Goal: Task Accomplishment & Management: Use online tool/utility

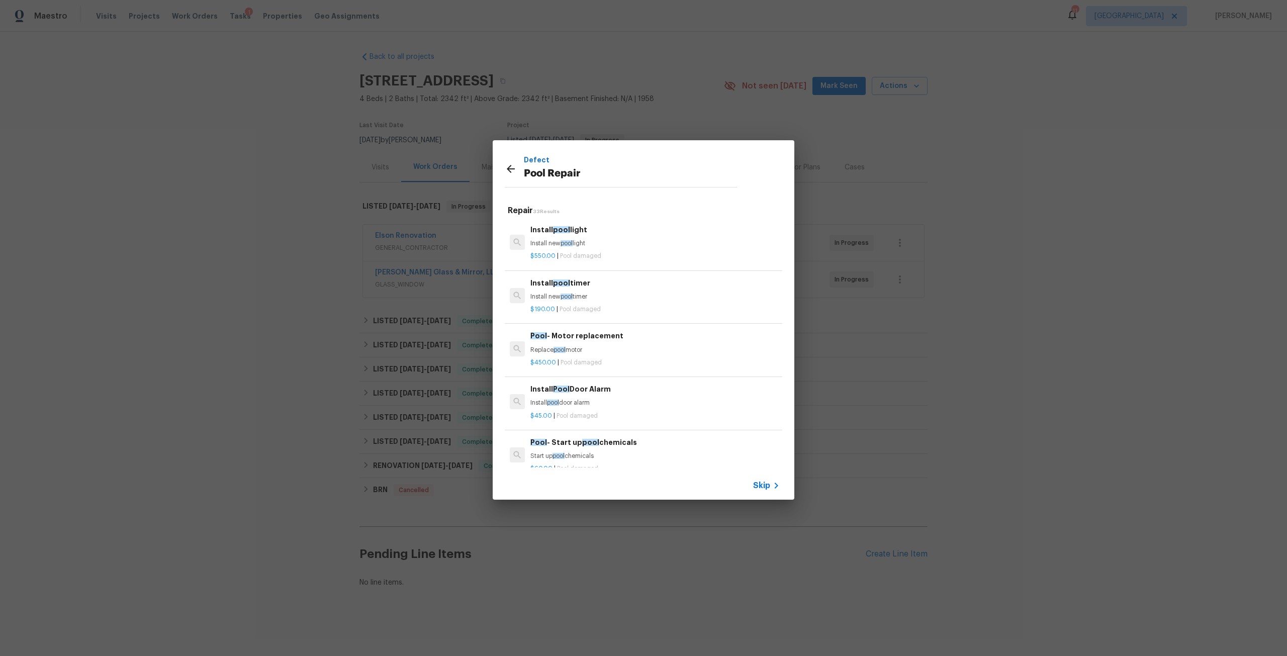
scroll to position [1408, 0]
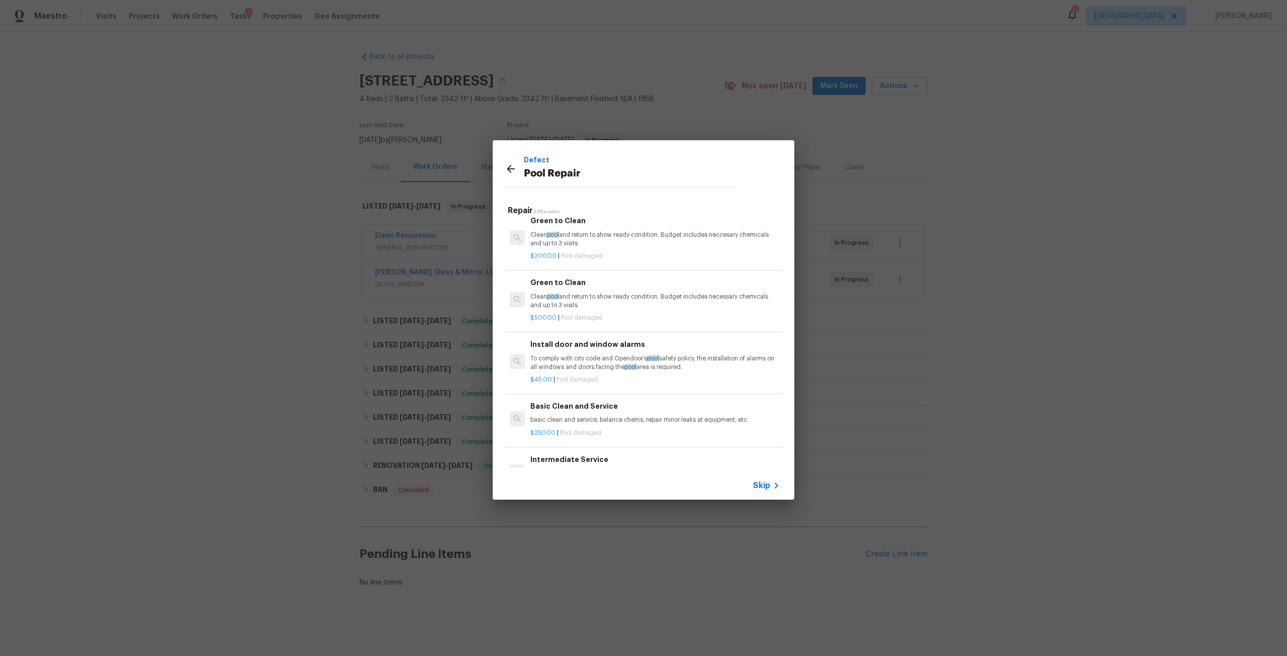
click at [1180, 159] on div "Defect Pool Repair Repair 33 Results Install pool light Install new pool light …" at bounding box center [643, 320] width 1287 height 640
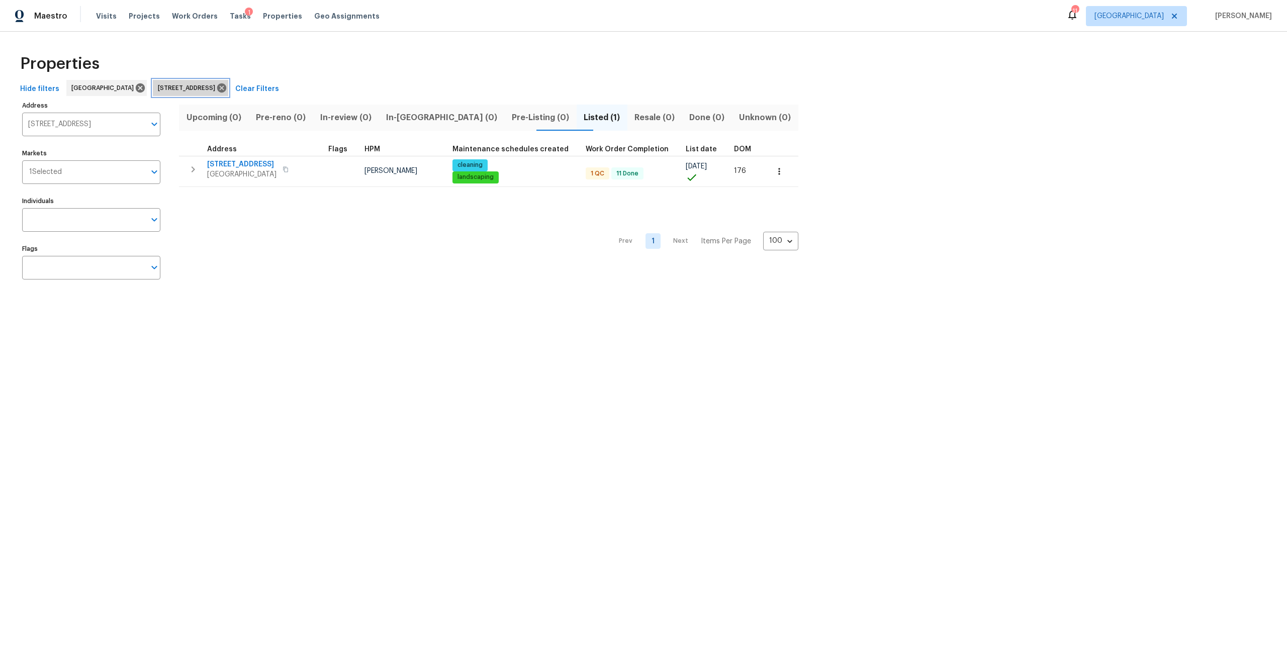
click at [226, 84] on icon at bounding box center [221, 87] width 9 height 9
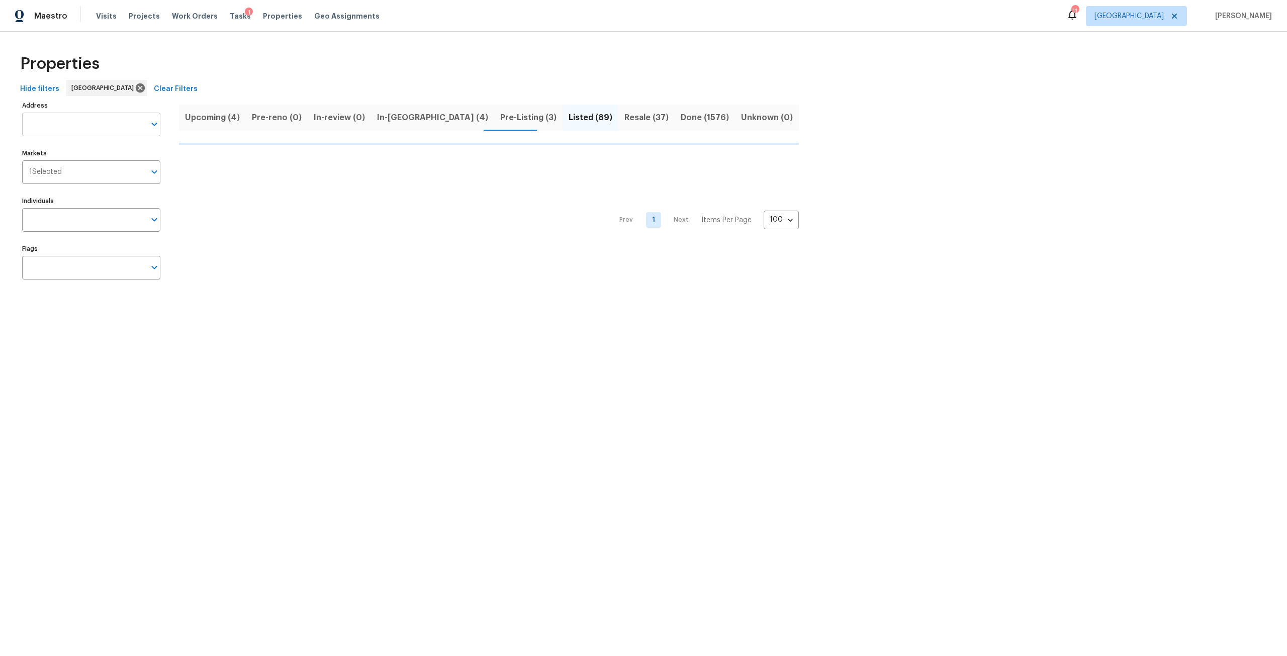
click at [137, 121] on input "Address" at bounding box center [83, 125] width 123 height 24
type input "chestnut"
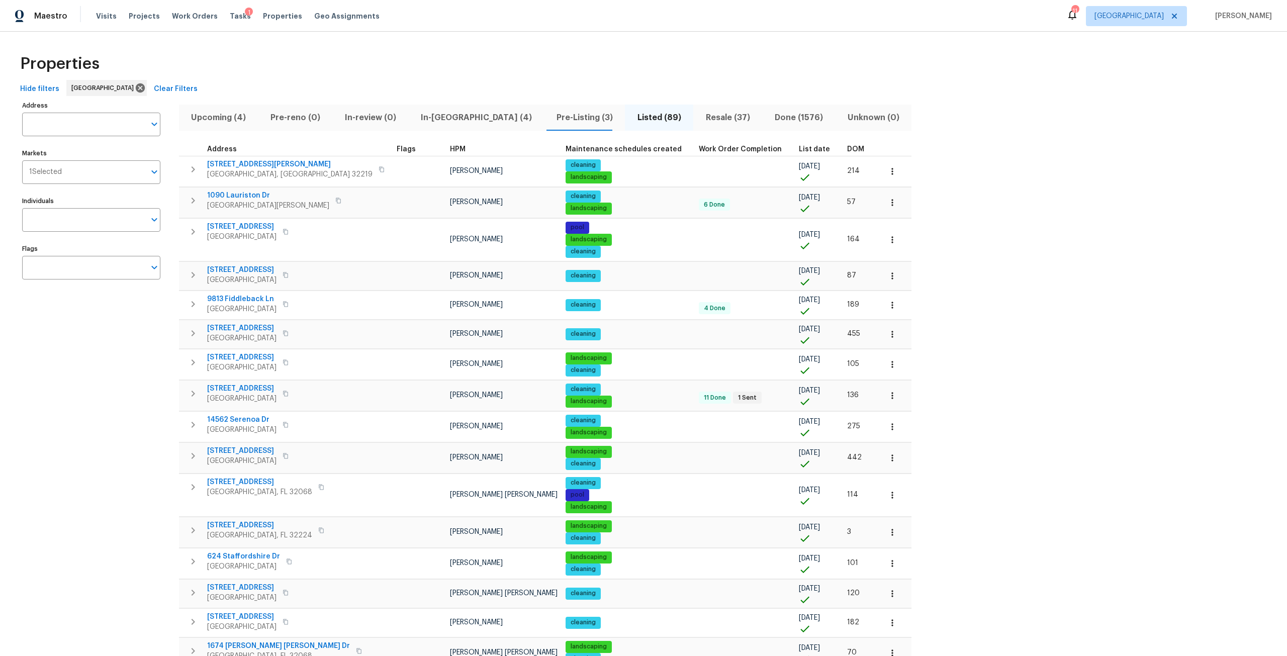
click at [629, 119] on div "Upcoming (4) Pre-reno (0) In-review (0) In-reno (4) Pre-Listing (3) Listed (89)…" at bounding box center [545, 118] width 733 height 26
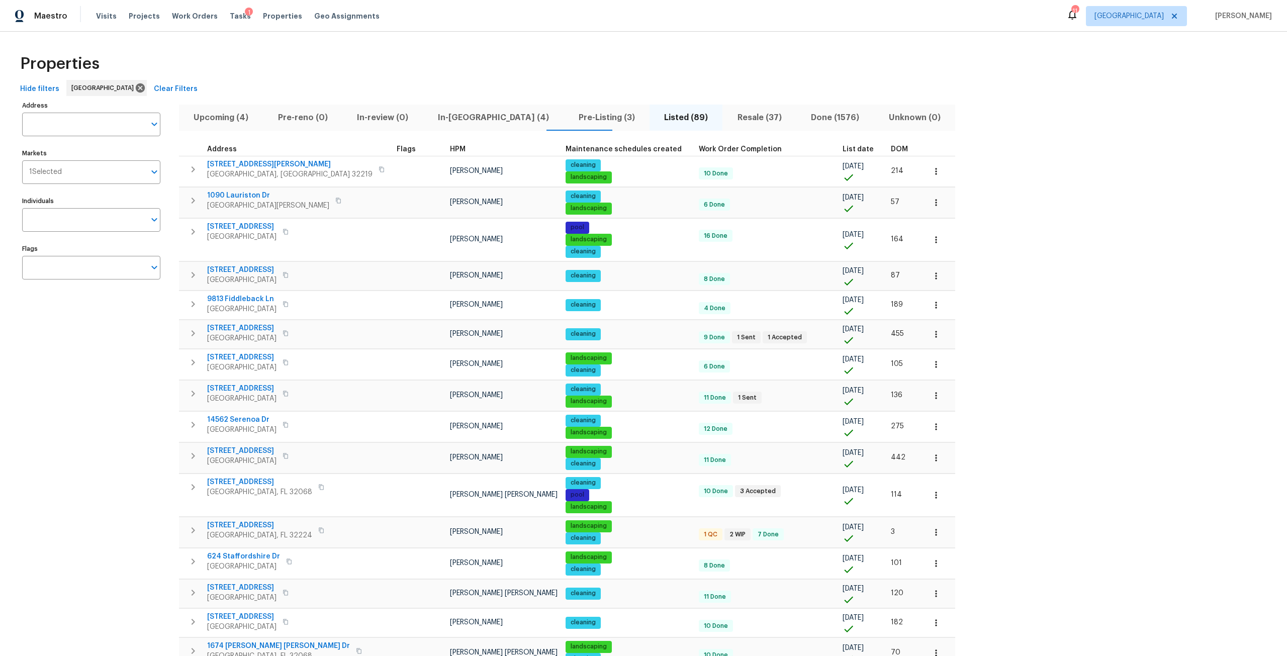
click at [729, 116] on span "Resale (37)" at bounding box center [760, 118] width 62 height 14
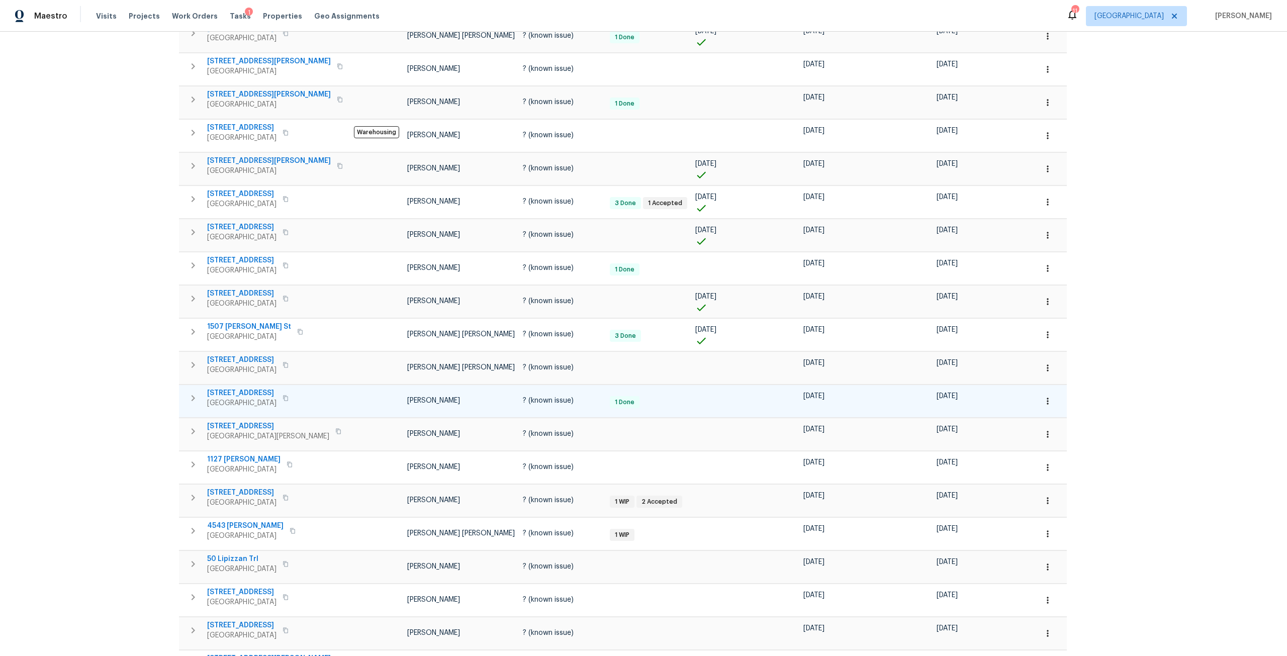
scroll to position [402, 0]
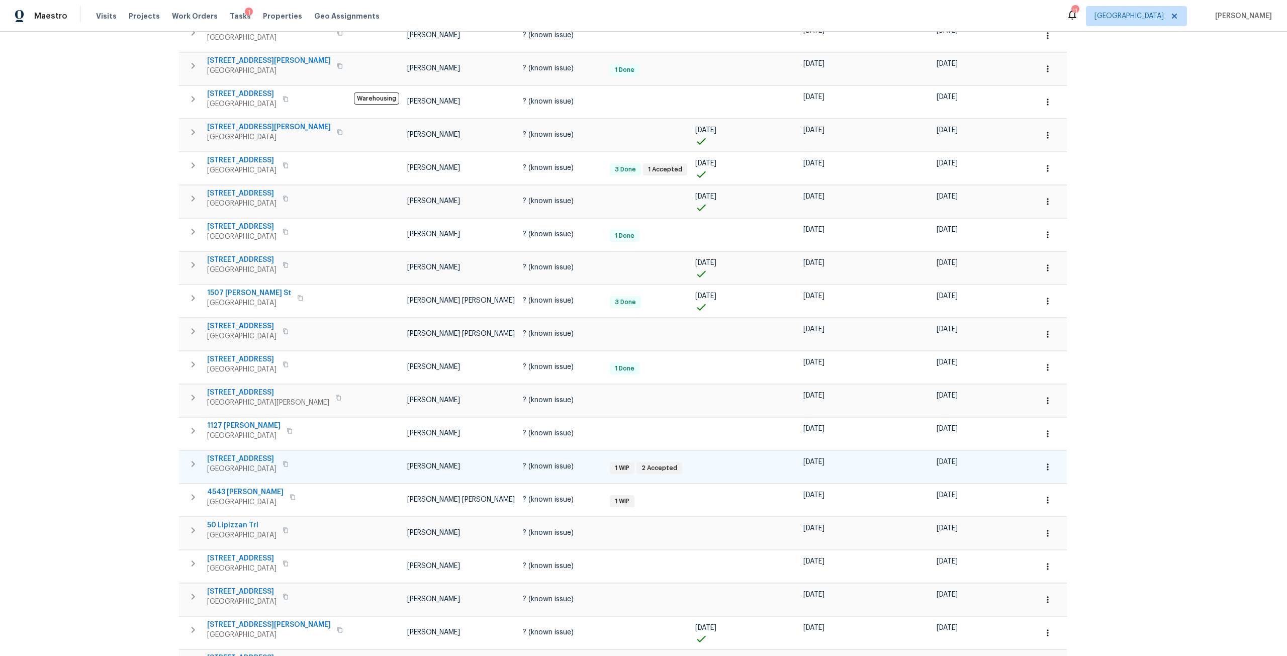
click at [261, 457] on span "3538 Chestnut Hill Ct" at bounding box center [241, 459] width 69 height 10
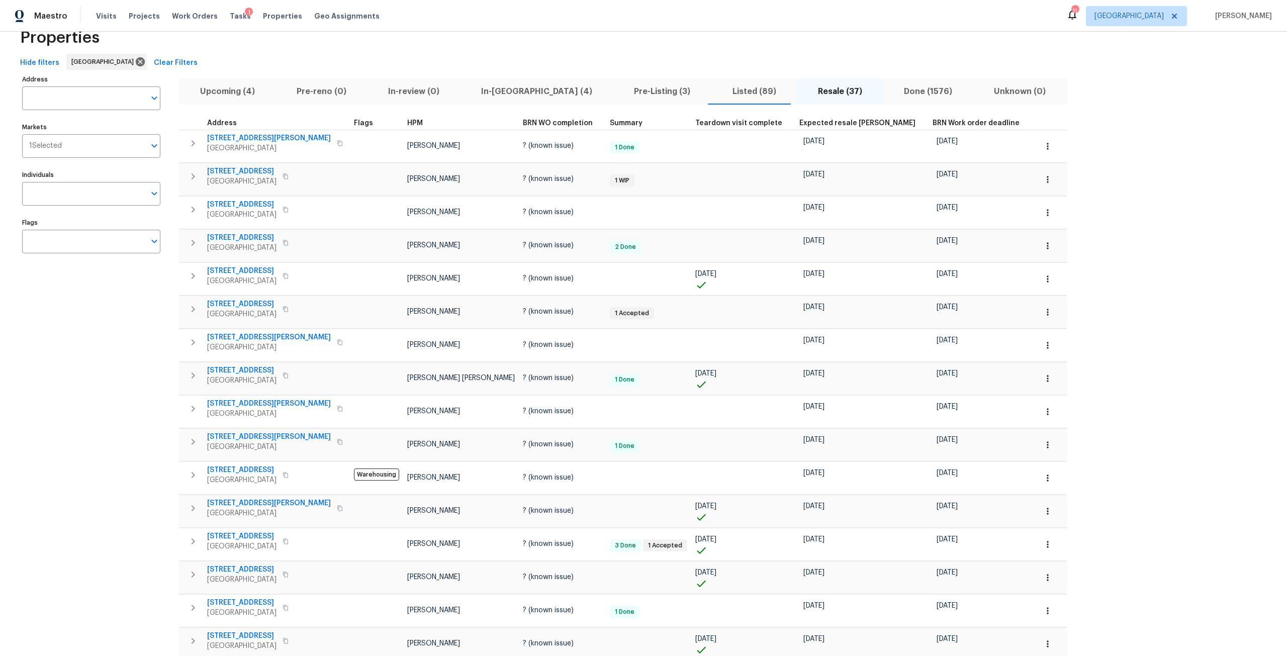
scroll to position [0, 0]
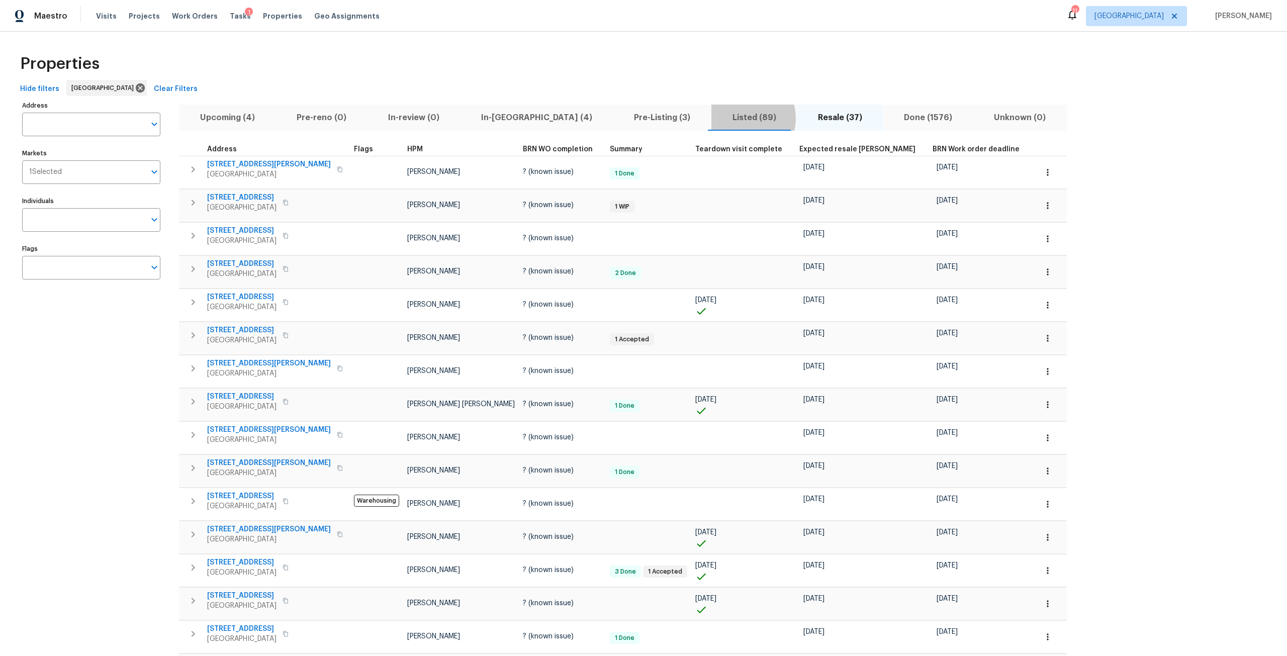
click at [718, 118] on span "Listed (89)" at bounding box center [754, 118] width 73 height 14
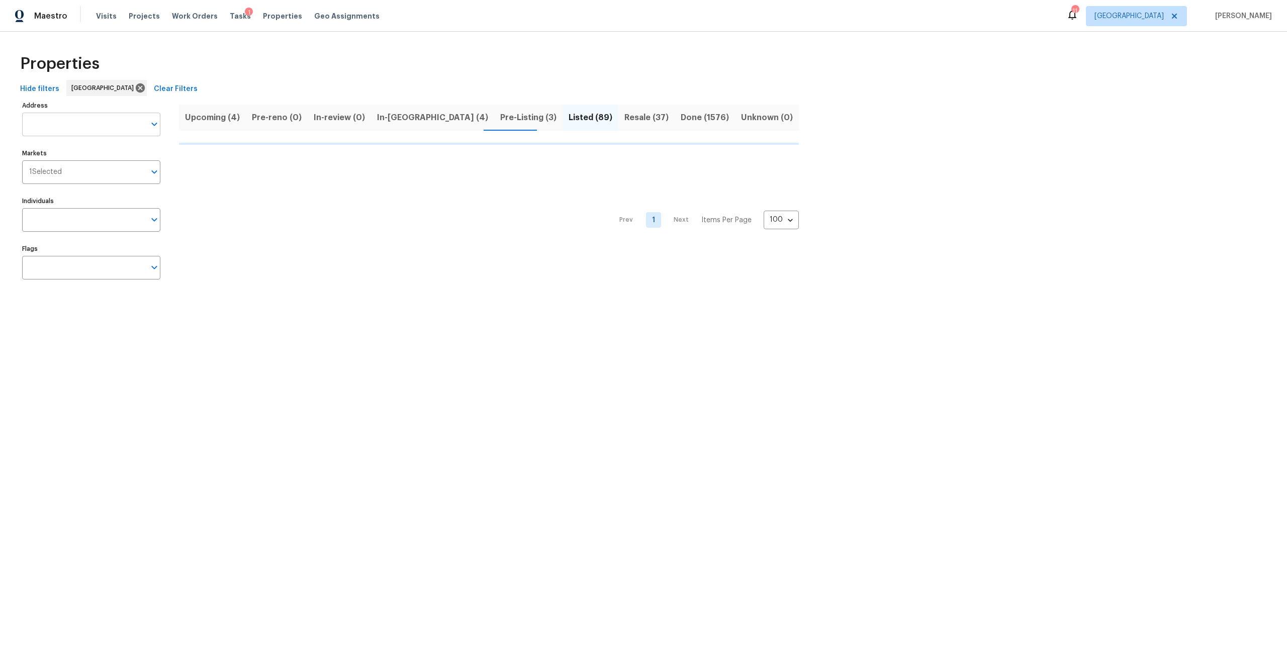
click at [108, 132] on input "Address" at bounding box center [83, 125] width 123 height 24
type input "hercu"
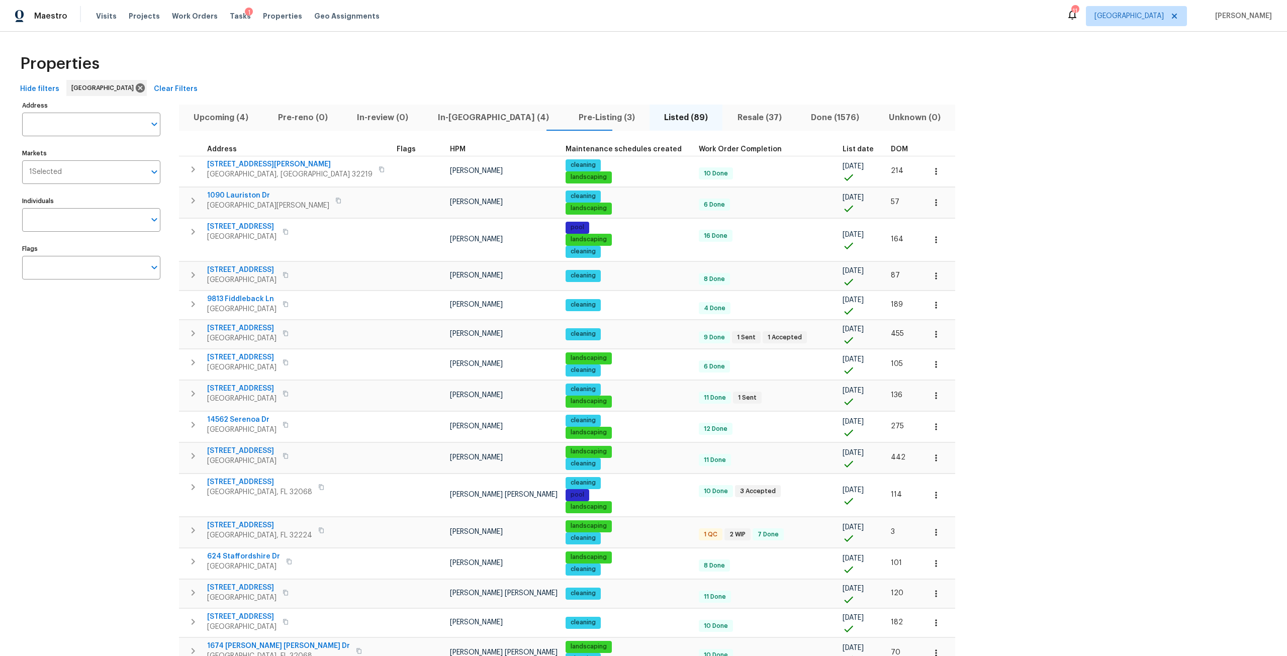
click at [887, 152] on th "DOM" at bounding box center [904, 150] width 34 height 14
click at [891, 146] on span "DOM" at bounding box center [899, 149] width 17 height 7
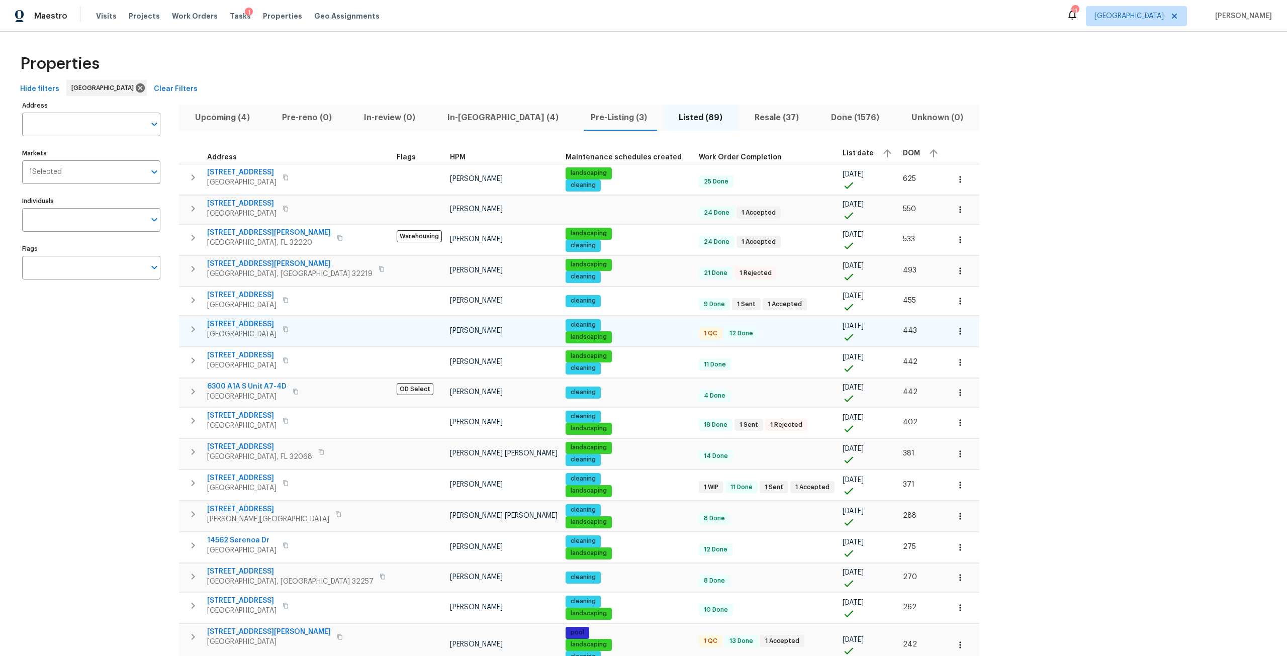
click at [261, 323] on span "4530 Hercules Ave" at bounding box center [241, 324] width 69 height 10
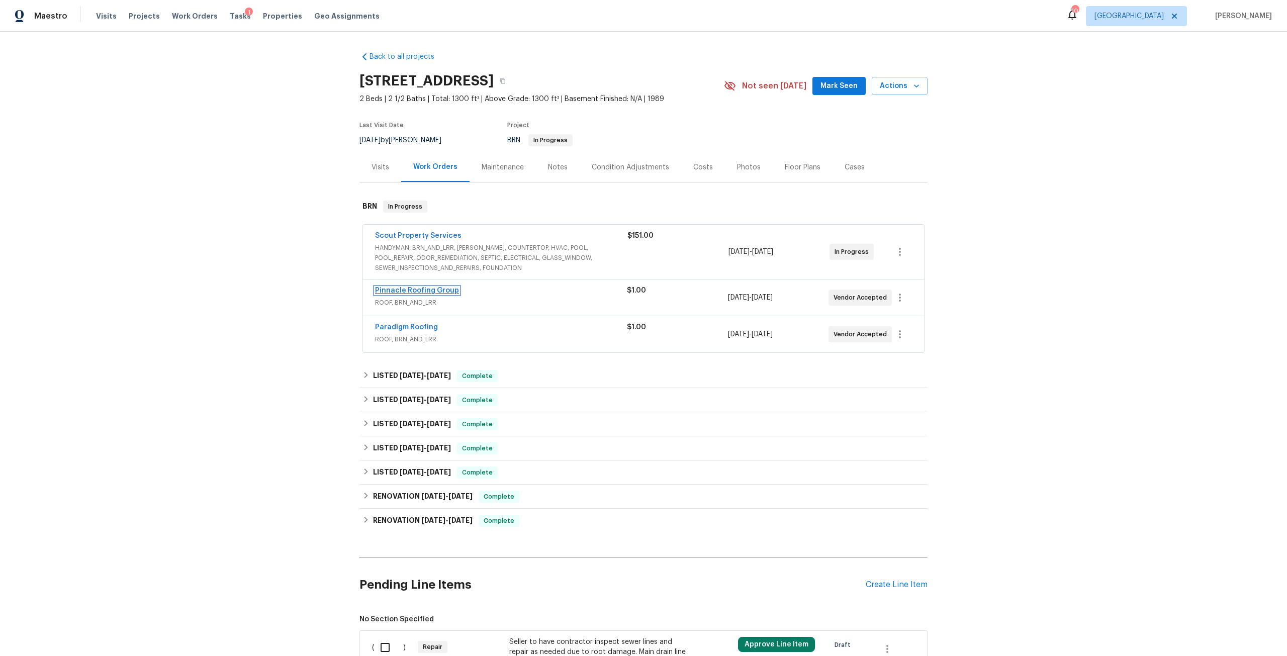
click at [401, 290] on link "Pinnacle Roofing Group" at bounding box center [417, 290] width 84 height 7
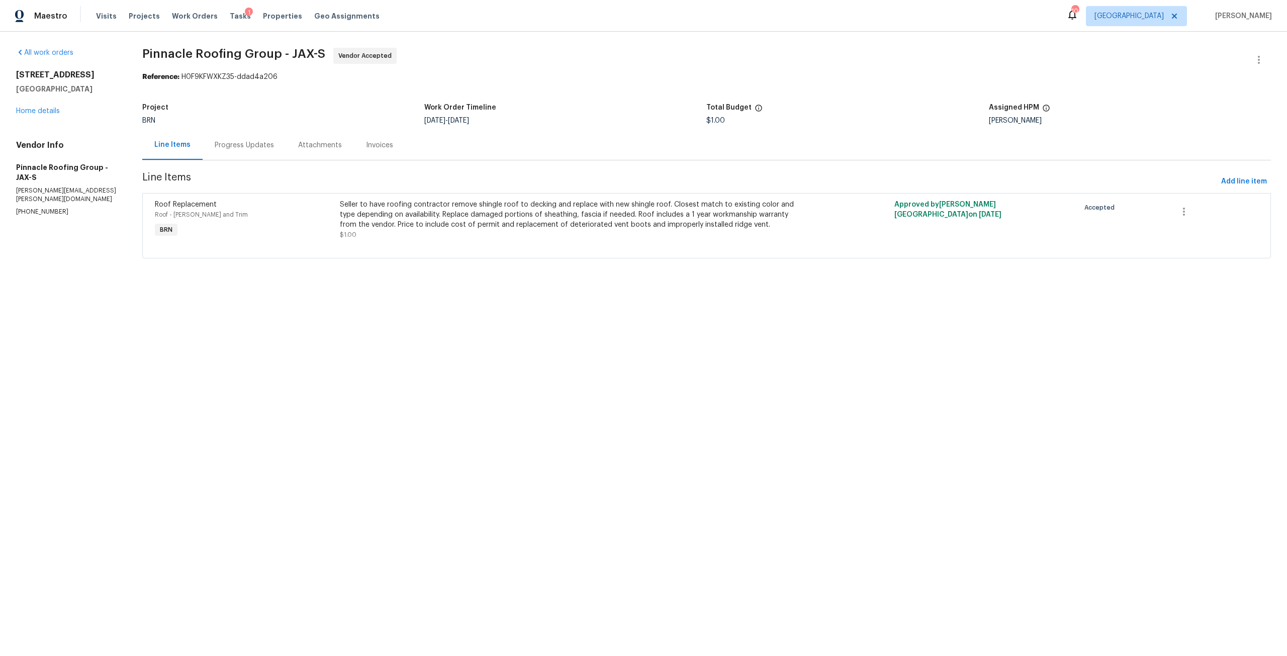
click at [269, 144] on div "Progress Updates" at bounding box center [244, 145] width 59 height 10
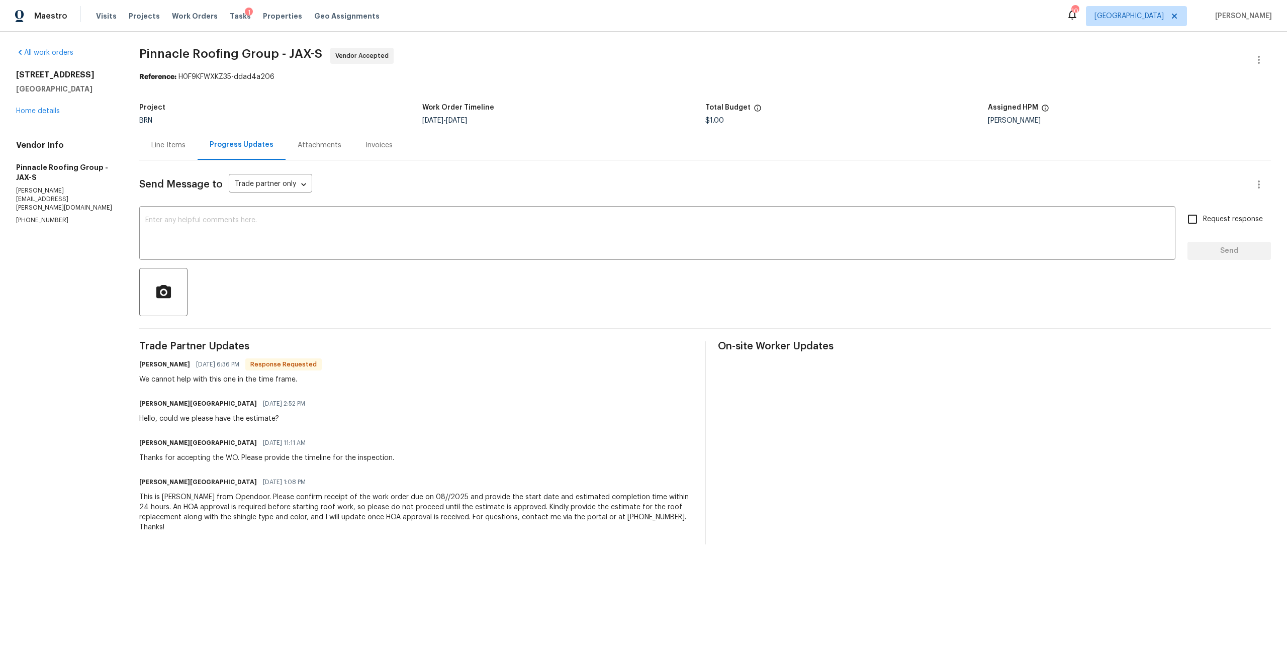
click at [46, 115] on div "3538 Chestnut Hill Ct Jacksonville, FL 32223 Home details" at bounding box center [65, 93] width 99 height 46
click at [47, 114] on link "Home details" at bounding box center [38, 111] width 44 height 7
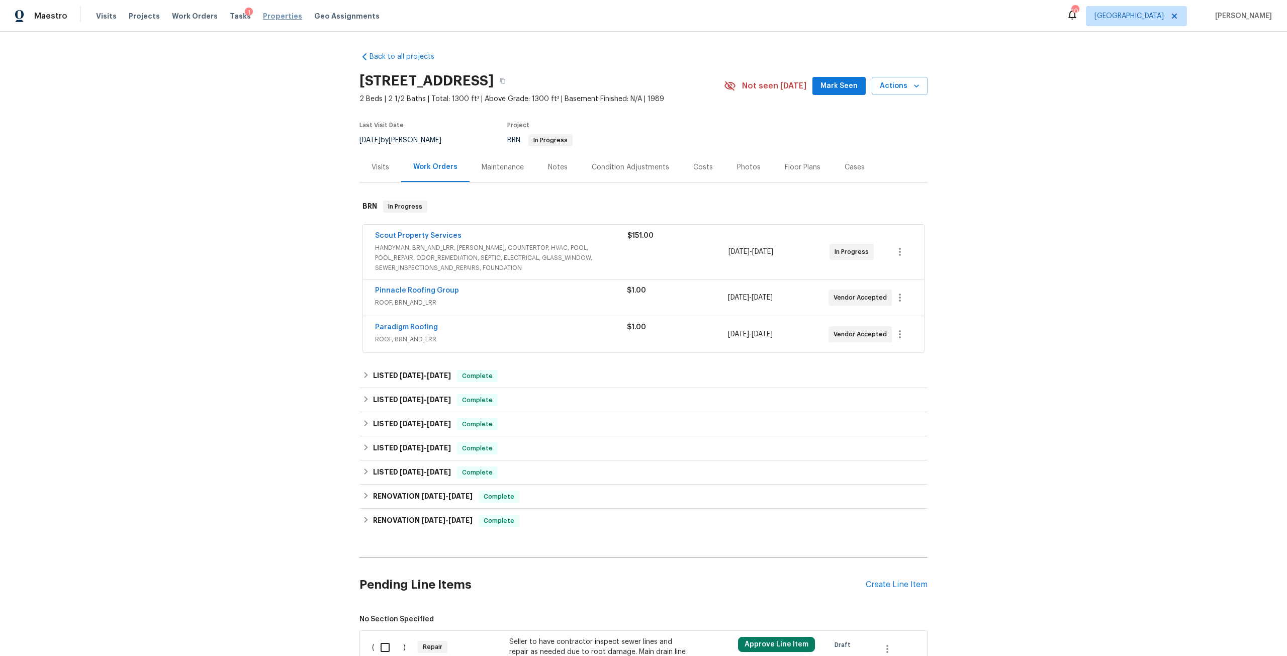
click at [266, 13] on span "Properties" at bounding box center [282, 16] width 39 height 10
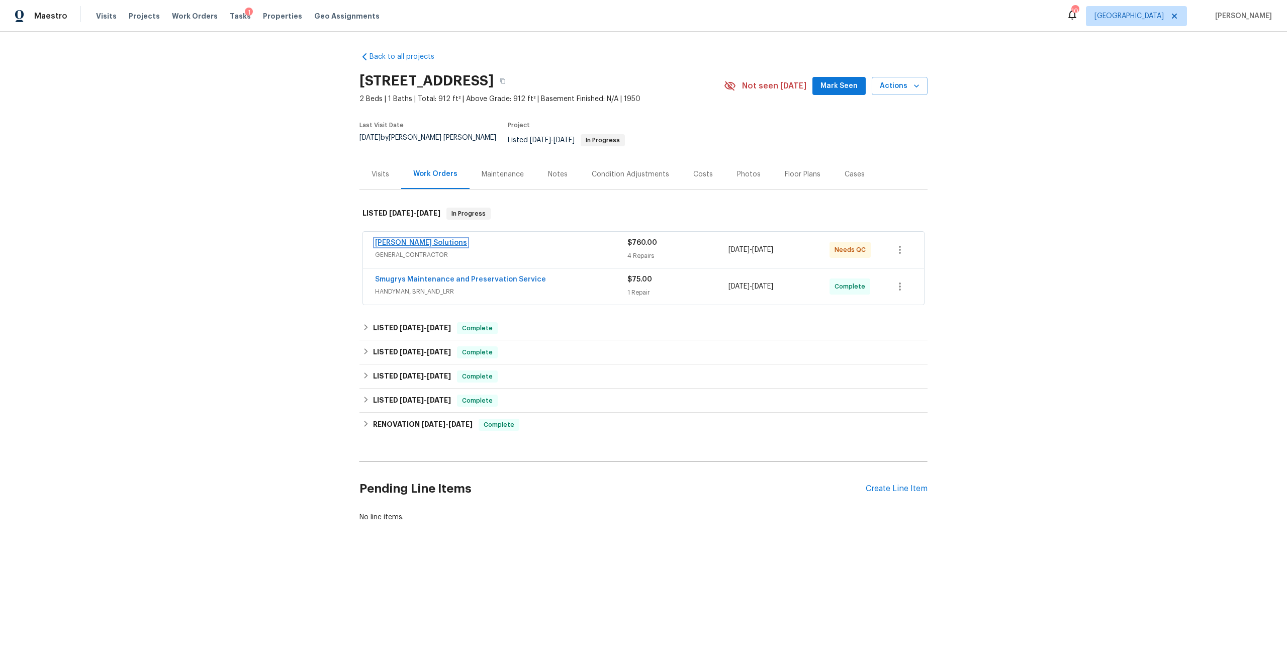
click at [414, 239] on link "Sethy Solutions" at bounding box center [421, 242] width 92 height 7
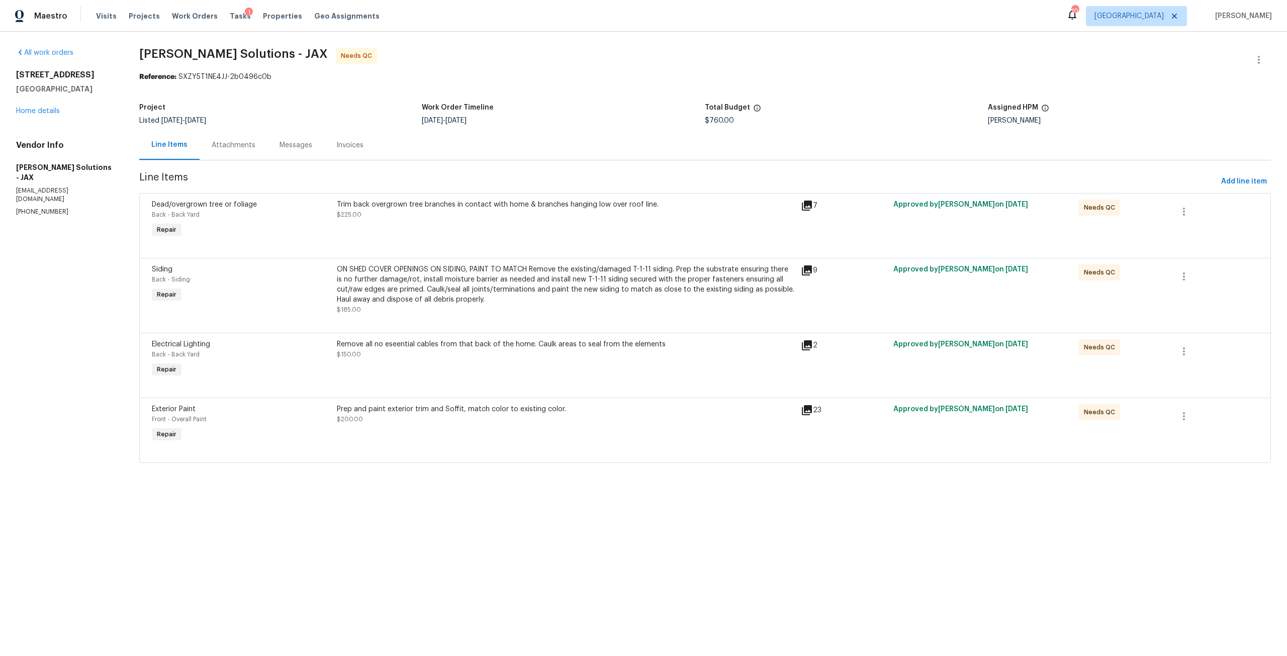
click at [437, 199] on div "Trim back overgrown tree branches in contact with home & branches hanging low o…" at bounding box center [566, 220] width 464 height 46
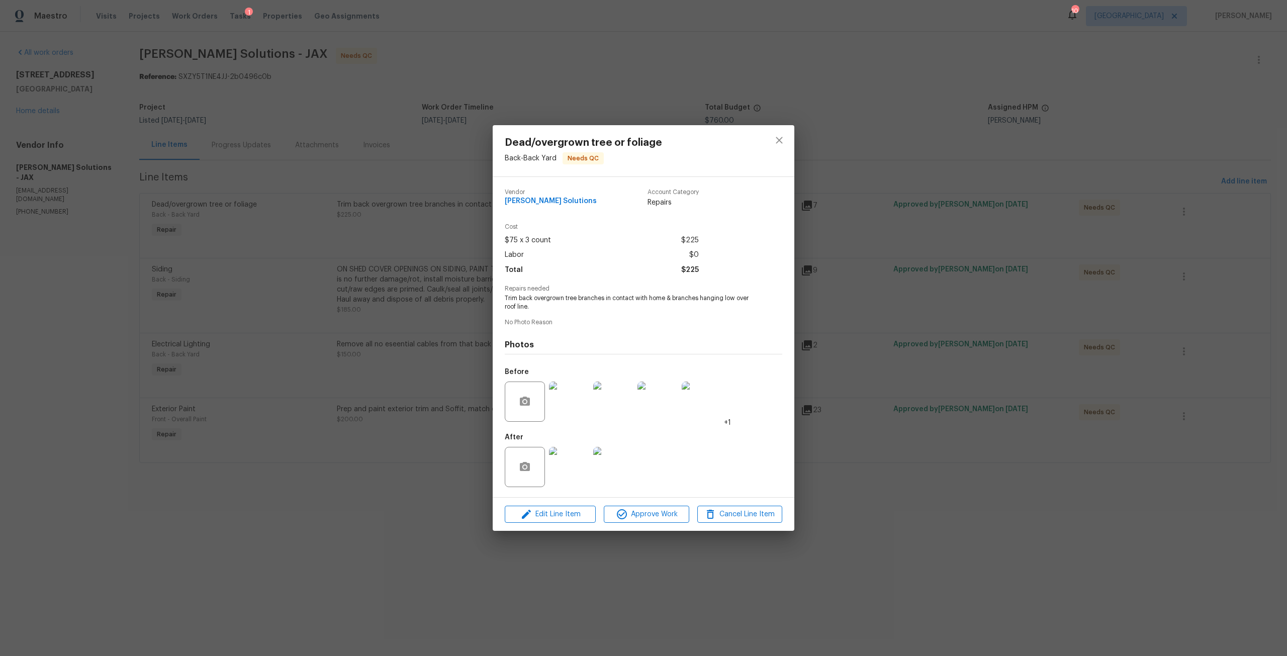
click at [579, 462] on img at bounding box center [569, 467] width 40 height 40
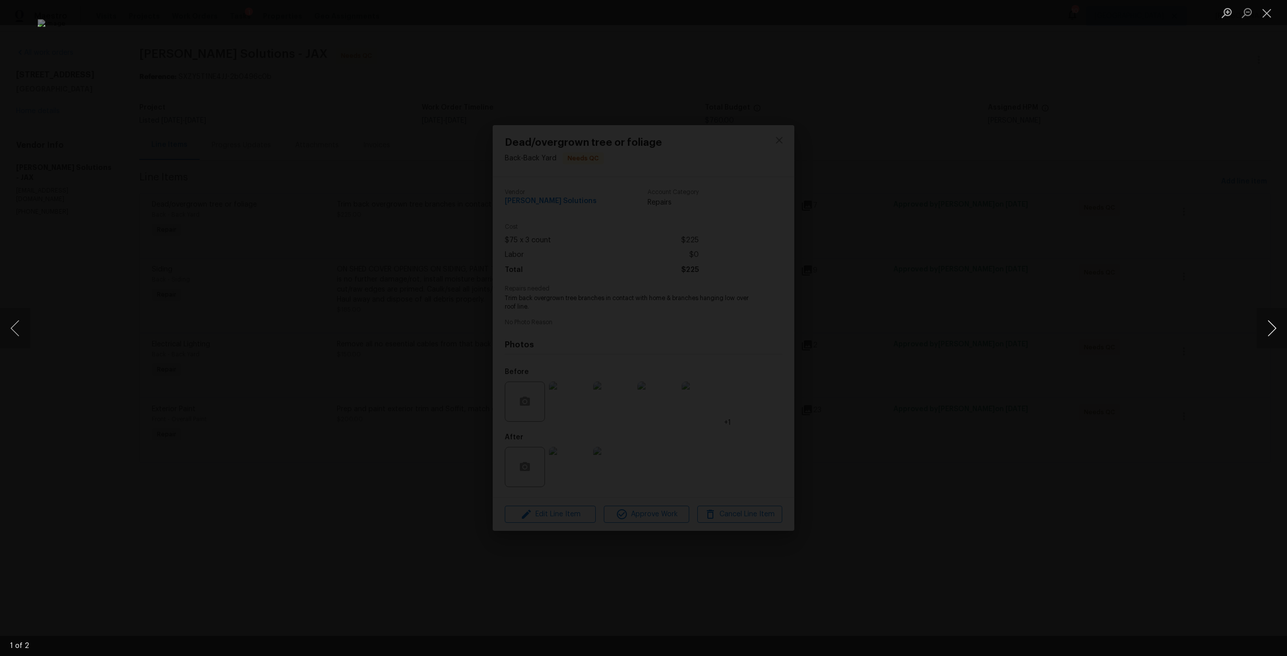
click at [1266, 330] on button "Next image" at bounding box center [1272, 328] width 30 height 40
click at [1240, 219] on div "Lightbox" at bounding box center [643, 328] width 1287 height 656
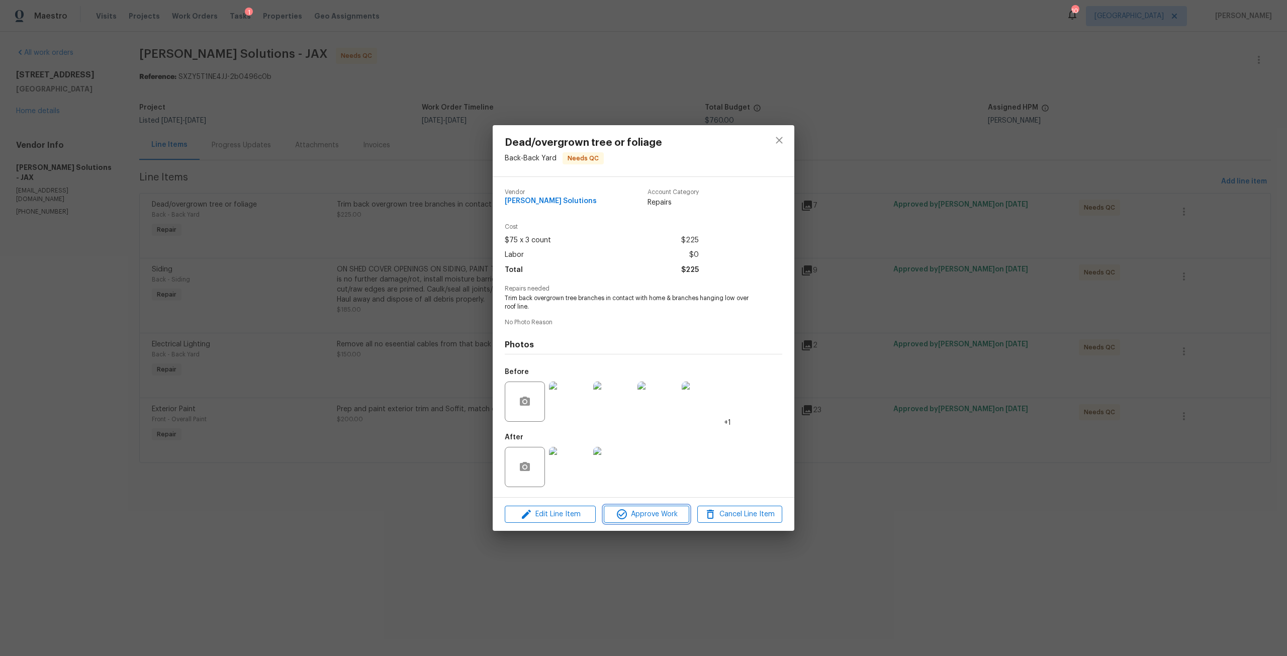
click at [655, 509] on span "Approve Work" at bounding box center [646, 514] width 79 height 13
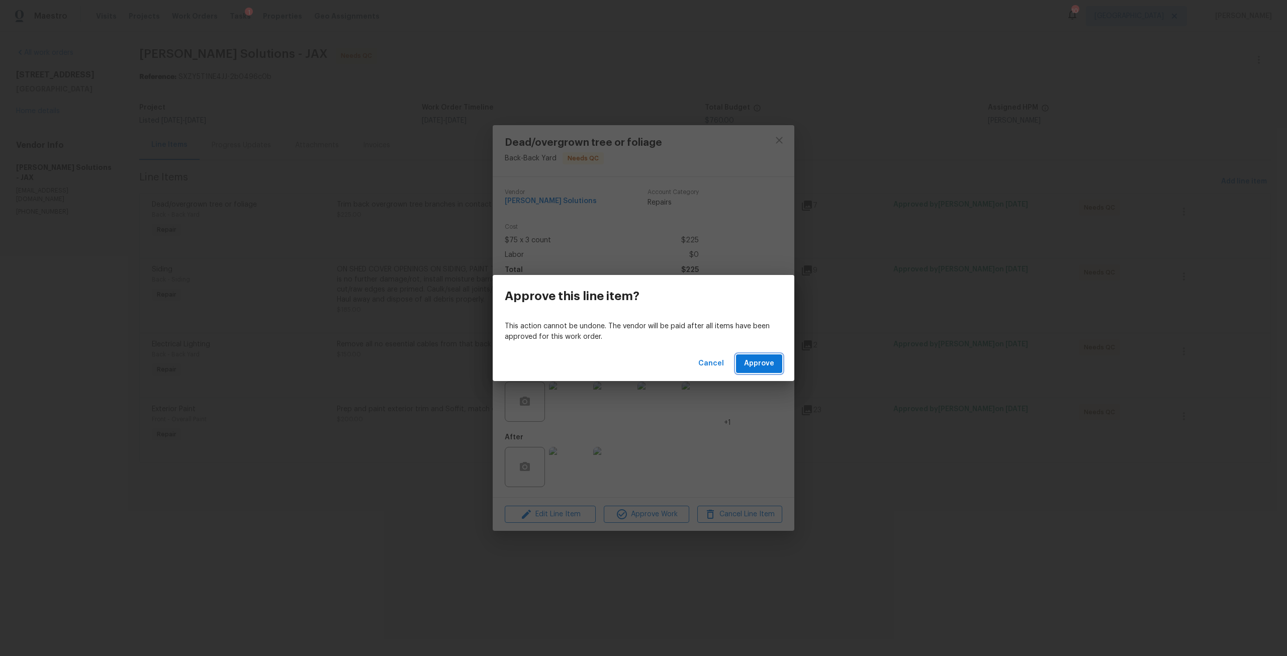
click at [756, 364] on span "Approve" at bounding box center [759, 364] width 30 height 13
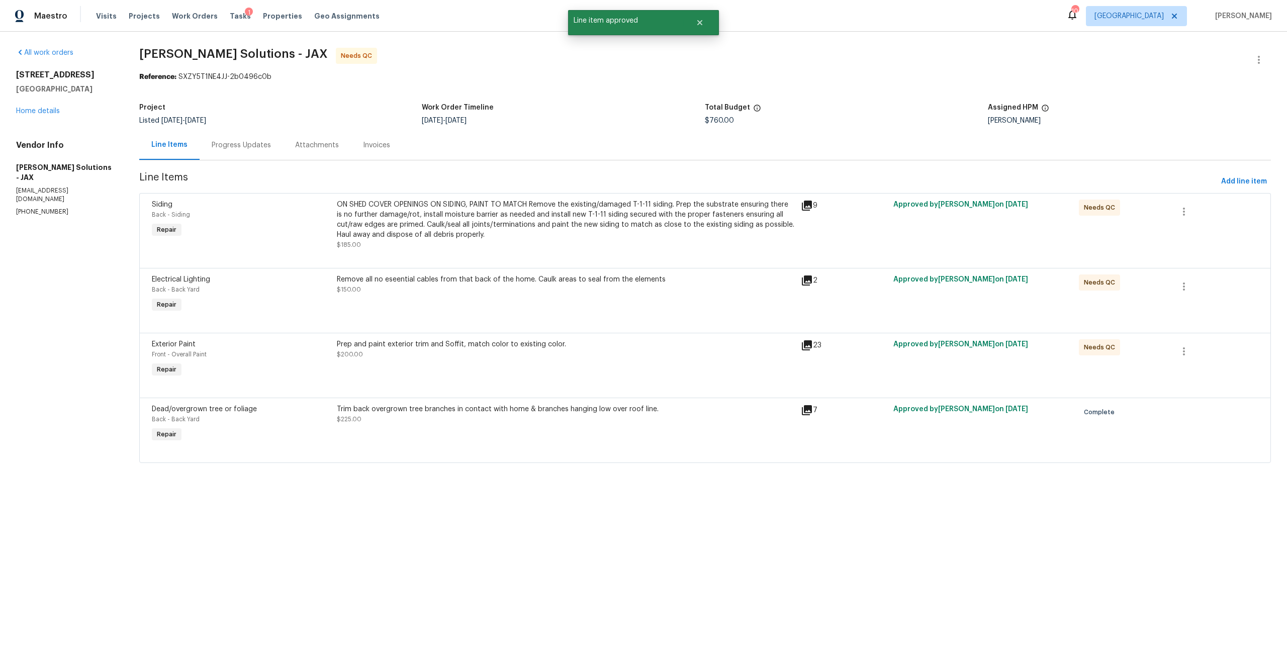
click at [499, 244] on div "ON SHED COVER OPENINGS ON SIDING, PAINT TO MATCH Remove the existing/damaged T-…" at bounding box center [566, 225] width 458 height 50
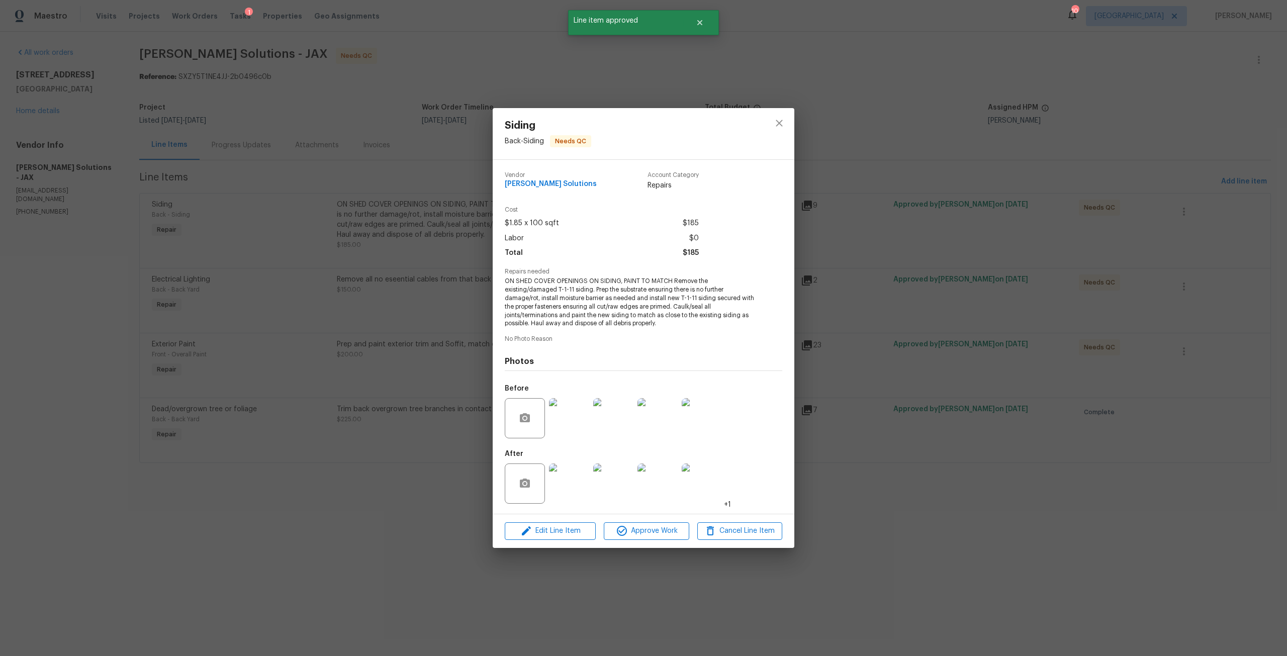
click at [566, 421] on img at bounding box center [569, 418] width 40 height 40
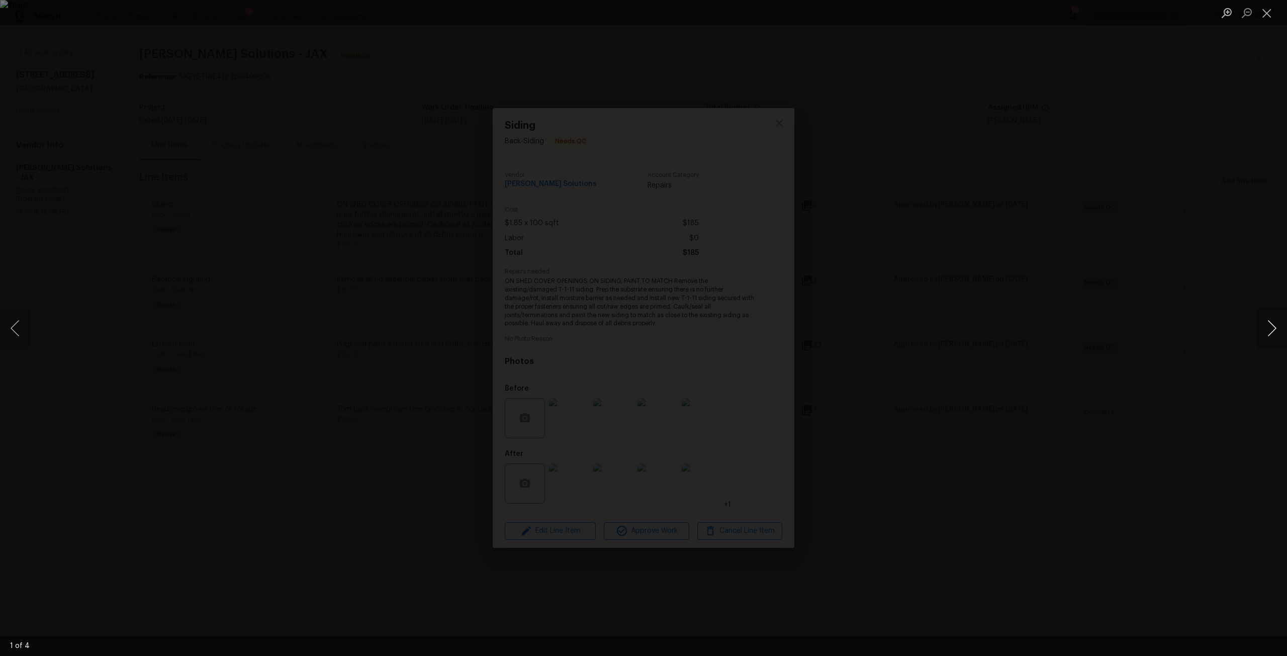
click at [1263, 332] on button "Next image" at bounding box center [1272, 328] width 30 height 40
click at [1262, 332] on button "Next image" at bounding box center [1272, 328] width 30 height 40
click at [1217, 300] on div "Lightbox" at bounding box center [643, 328] width 1287 height 656
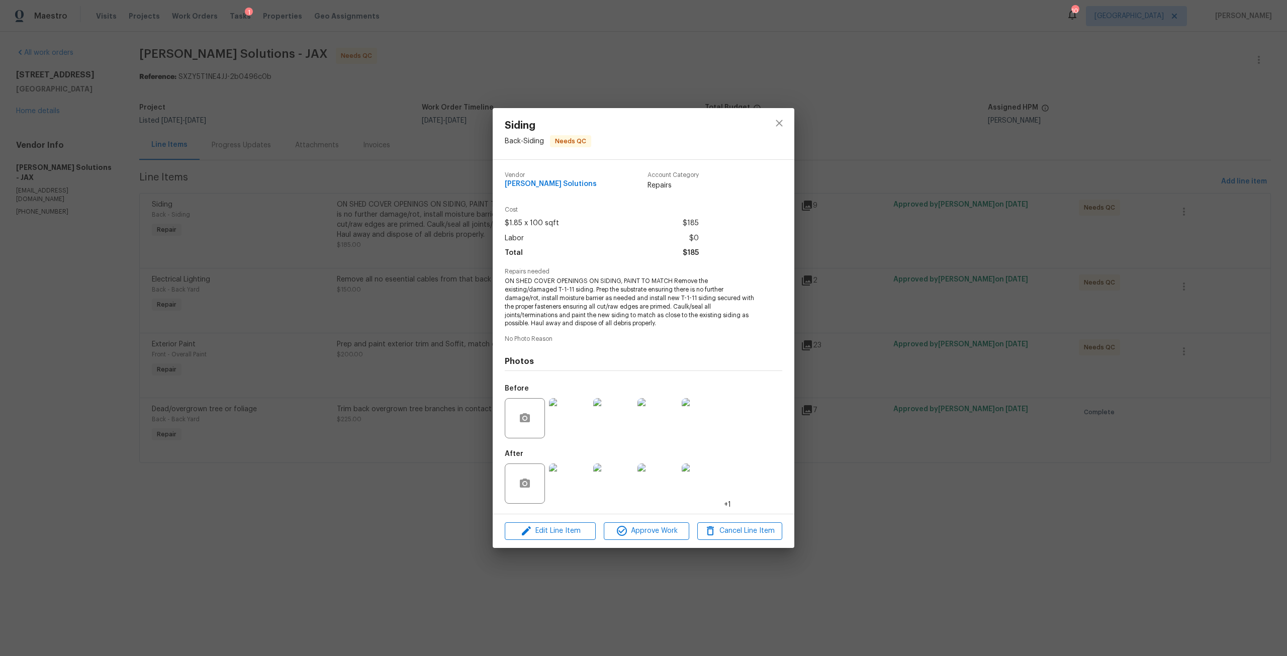
click at [579, 476] on img at bounding box center [569, 484] width 40 height 40
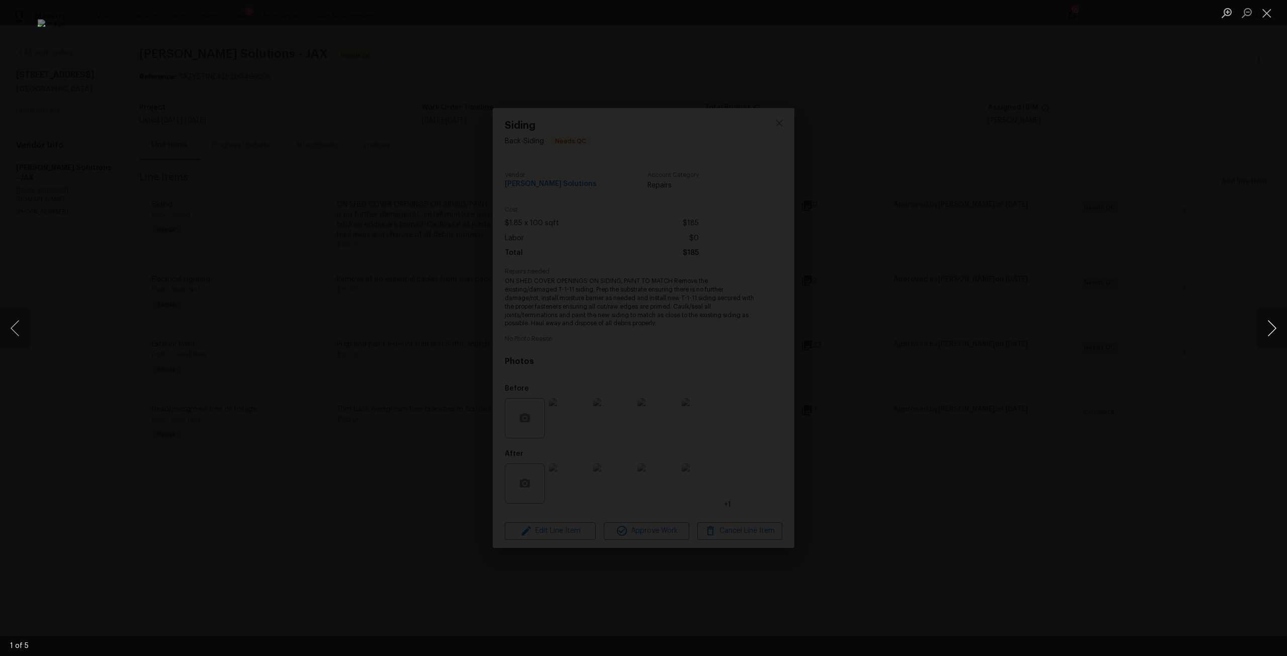
click at [1262, 329] on button "Next image" at bounding box center [1272, 328] width 30 height 40
click at [1085, 273] on div "Lightbox" at bounding box center [643, 328] width 1287 height 656
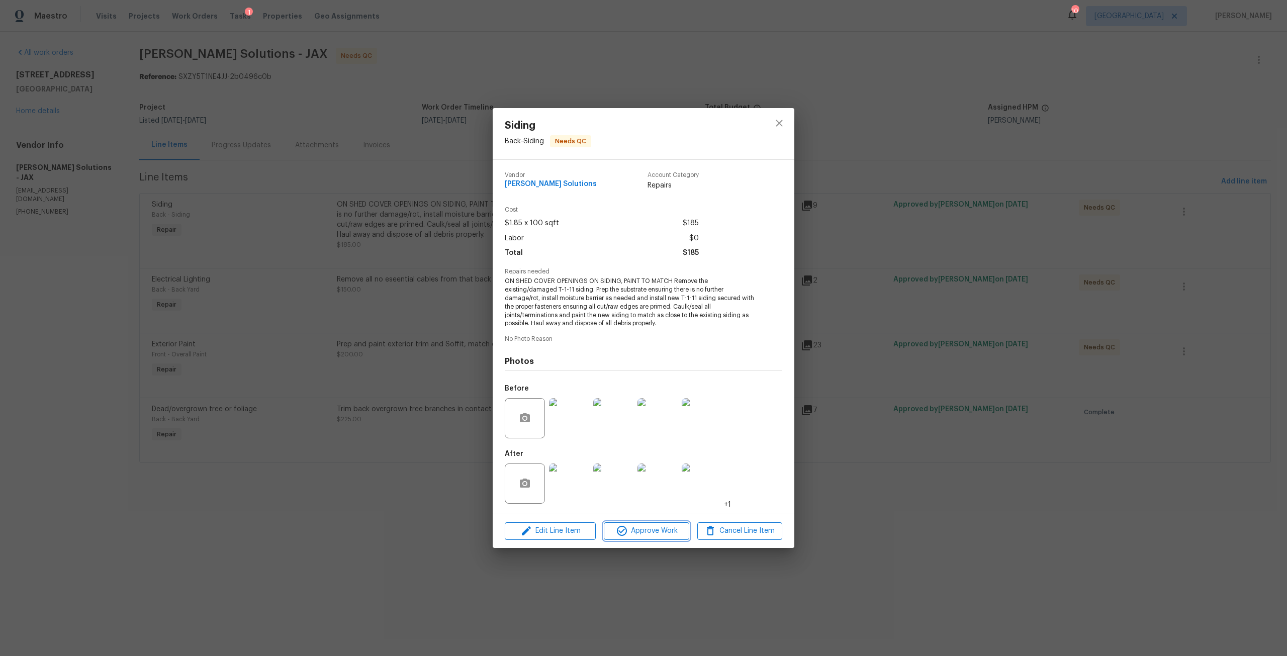
click at [644, 533] on span "Approve Work" at bounding box center [646, 531] width 79 height 13
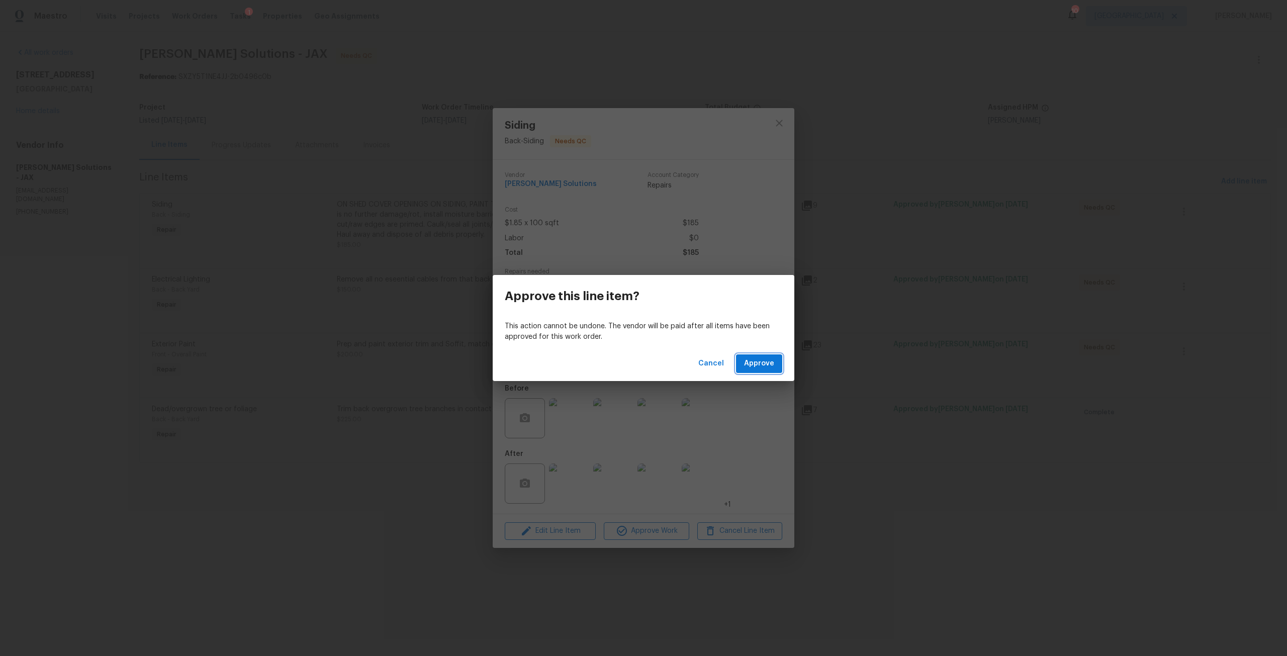
click at [748, 366] on span "Approve" at bounding box center [759, 364] width 30 height 13
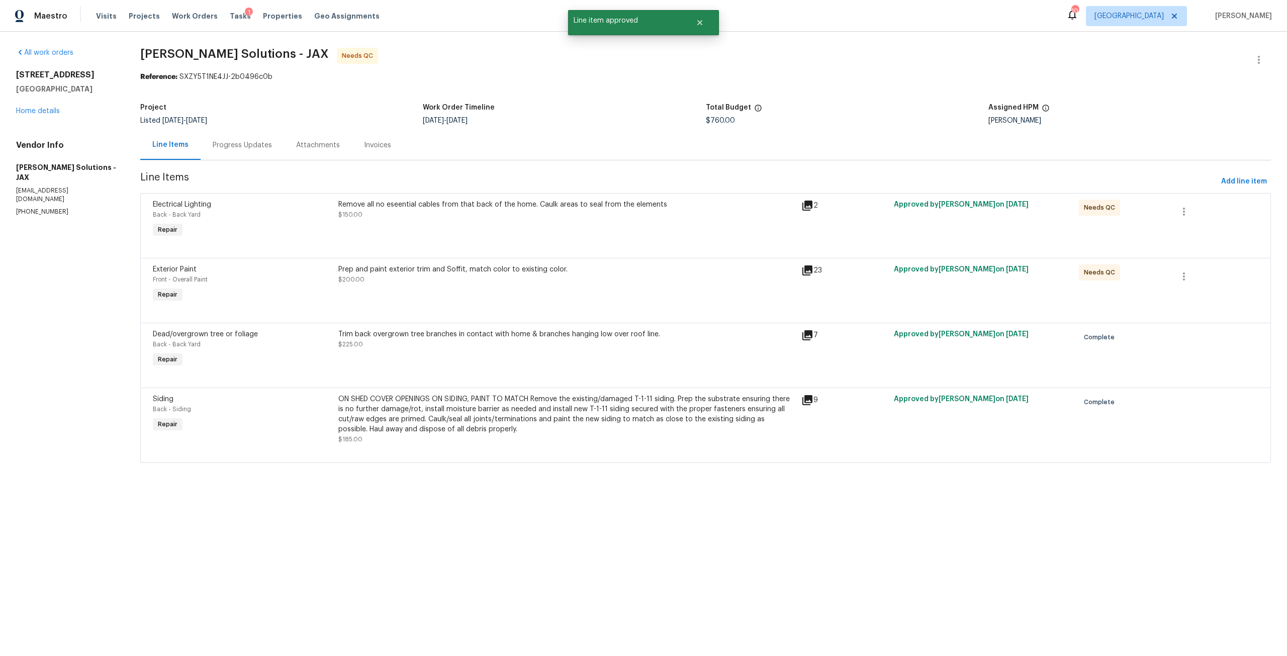
click at [601, 285] on div "Prep and paint exterior trim and Soffit, match color to existing color. $200.00" at bounding box center [566, 285] width 463 height 46
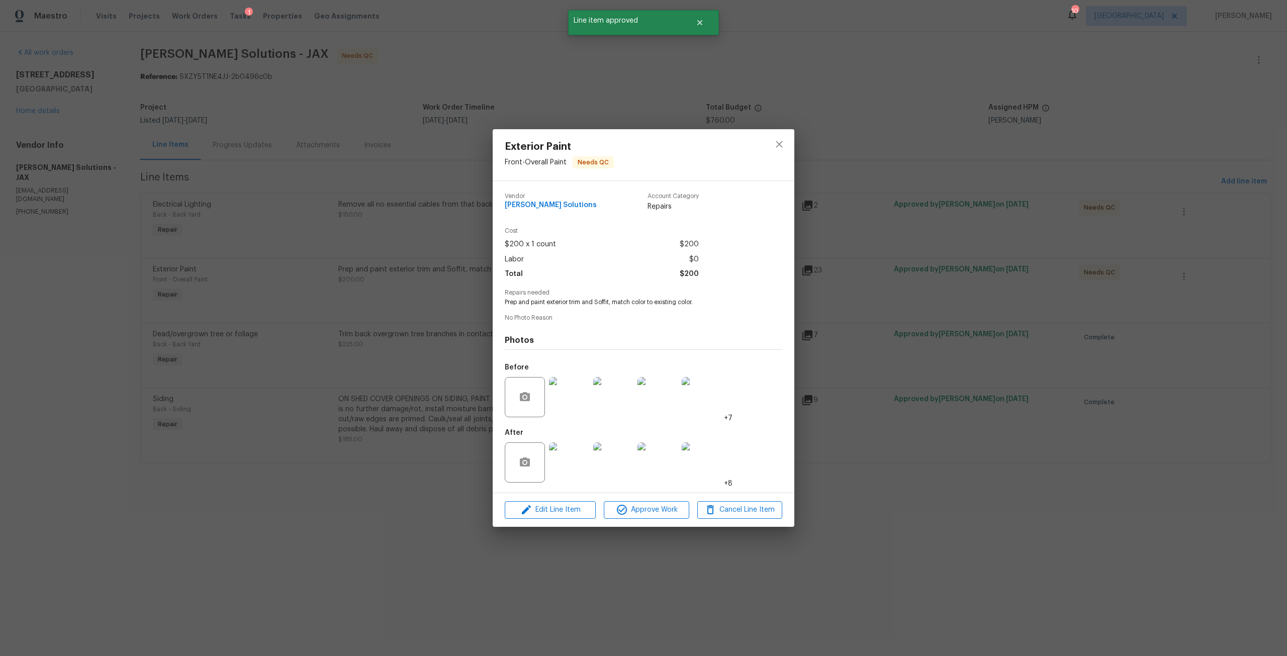
click at [573, 406] on img at bounding box center [569, 397] width 40 height 40
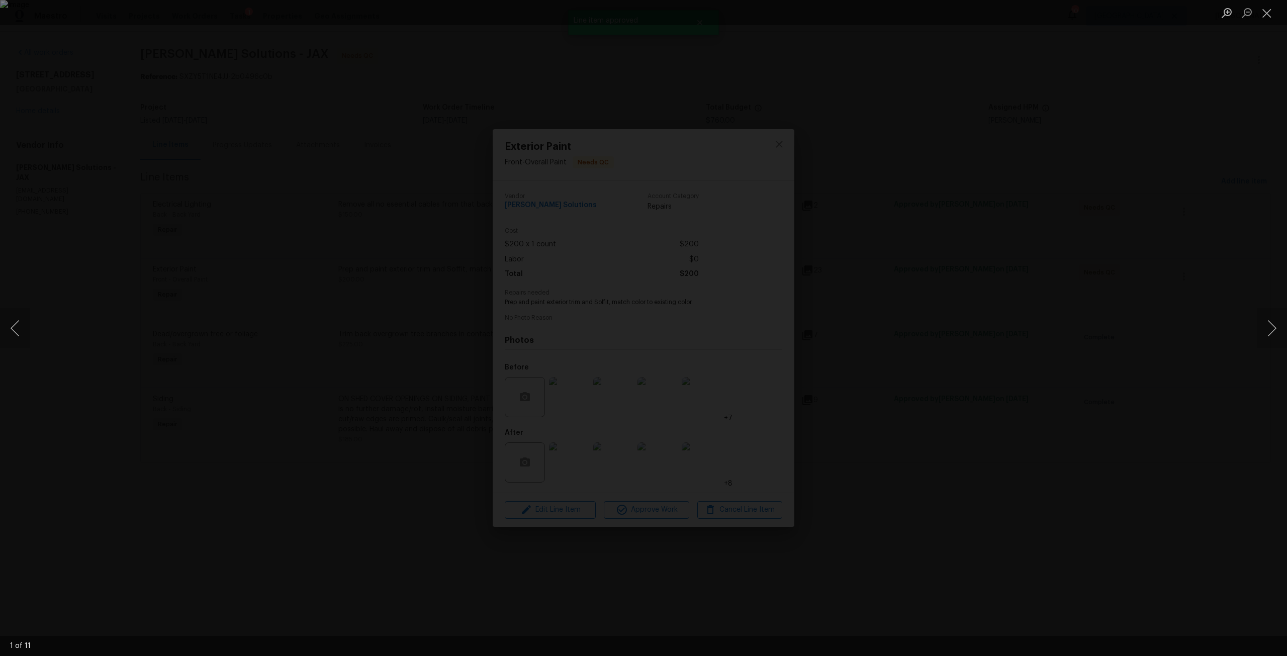
click at [1220, 357] on div "Lightbox" at bounding box center [643, 328] width 1287 height 656
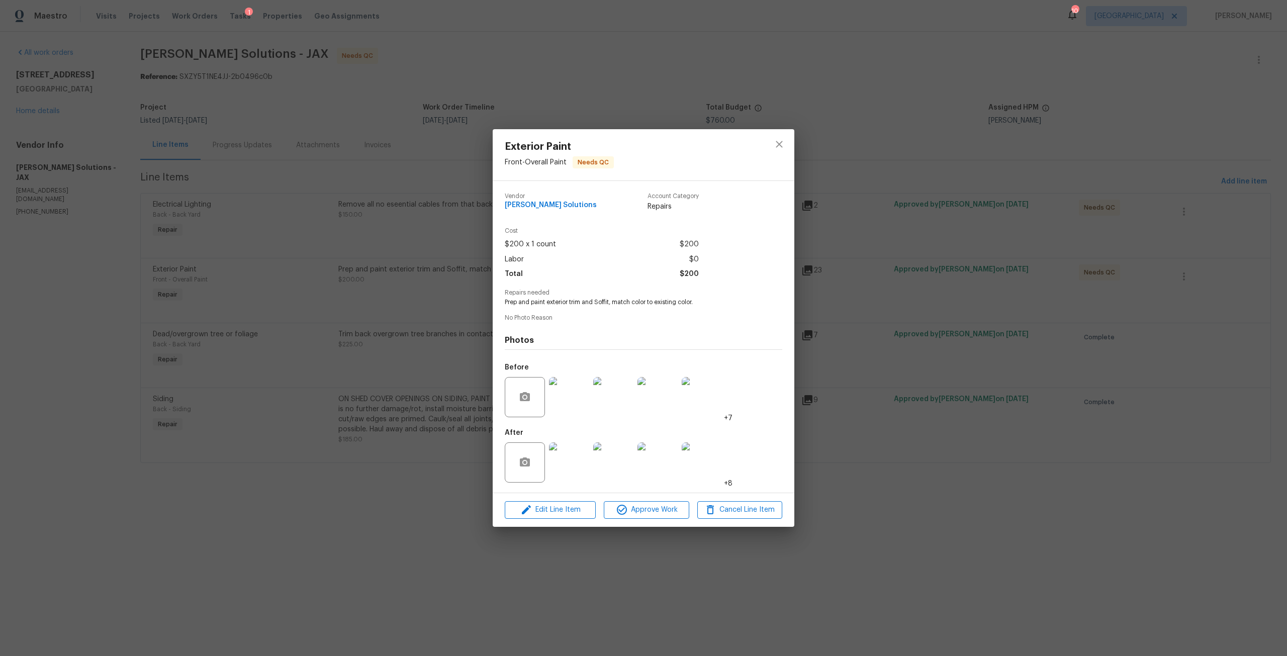
click at [579, 459] on img at bounding box center [569, 463] width 40 height 40
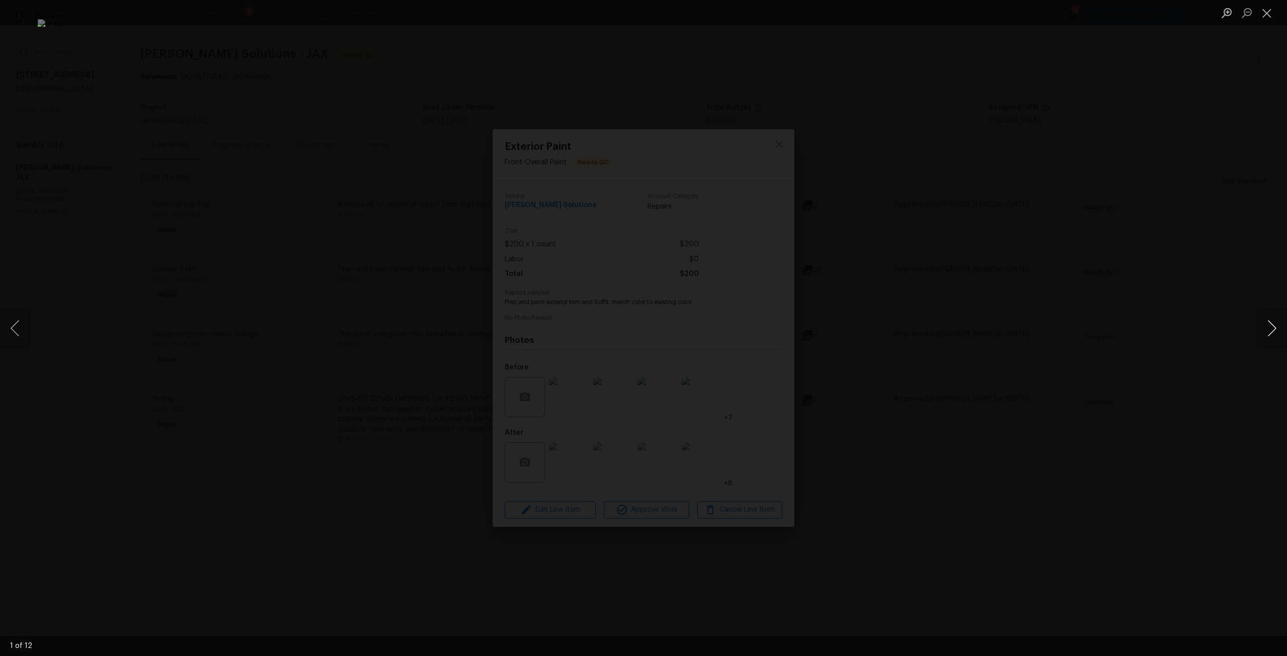
click at [1271, 334] on button "Next image" at bounding box center [1272, 328] width 30 height 40
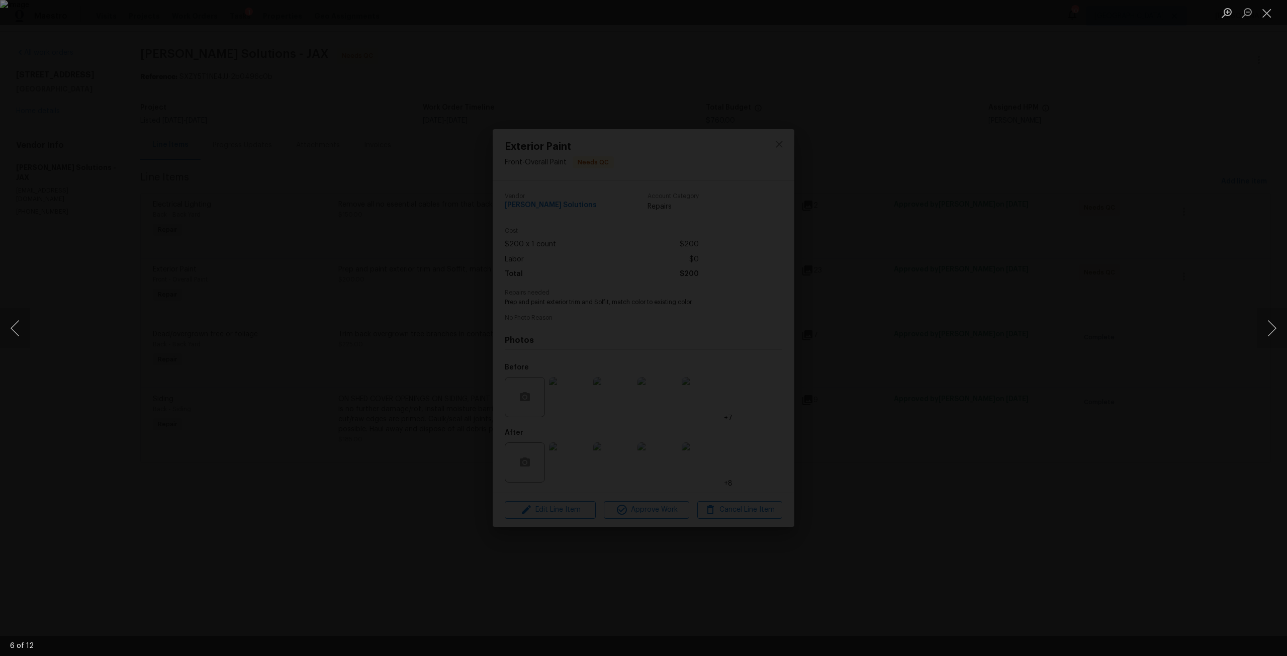
click at [1159, 338] on div "Lightbox" at bounding box center [643, 328] width 1287 height 656
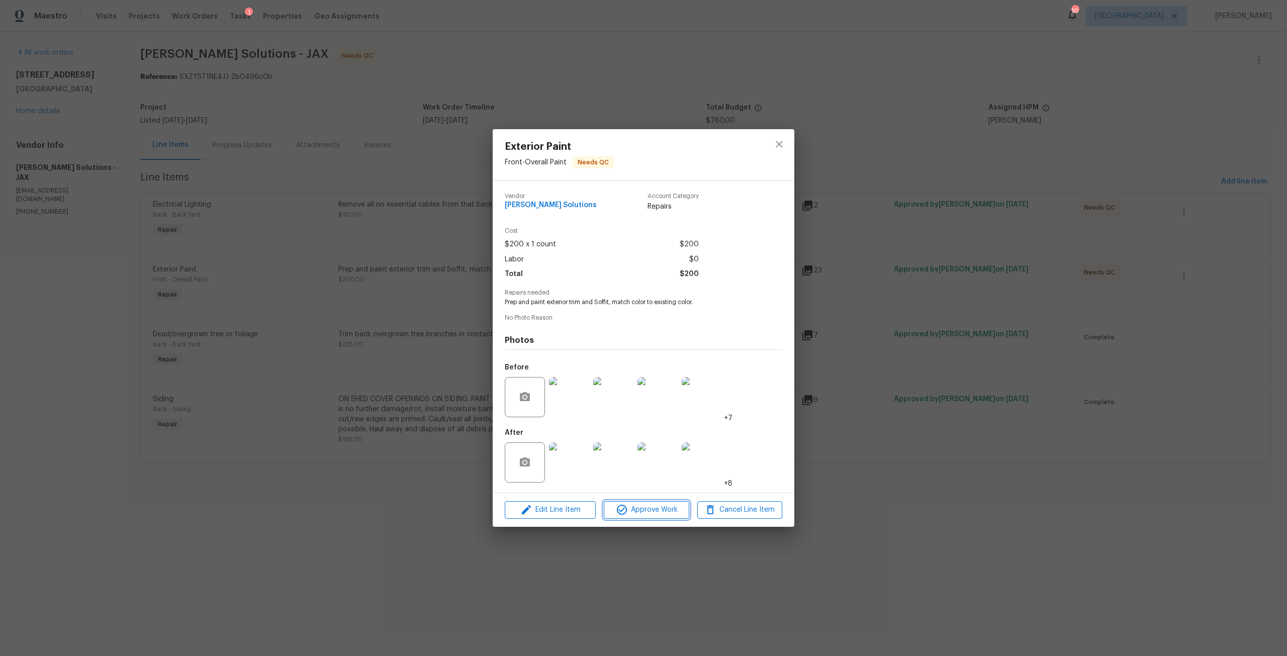
click at [674, 507] on span "Approve Work" at bounding box center [646, 510] width 79 height 13
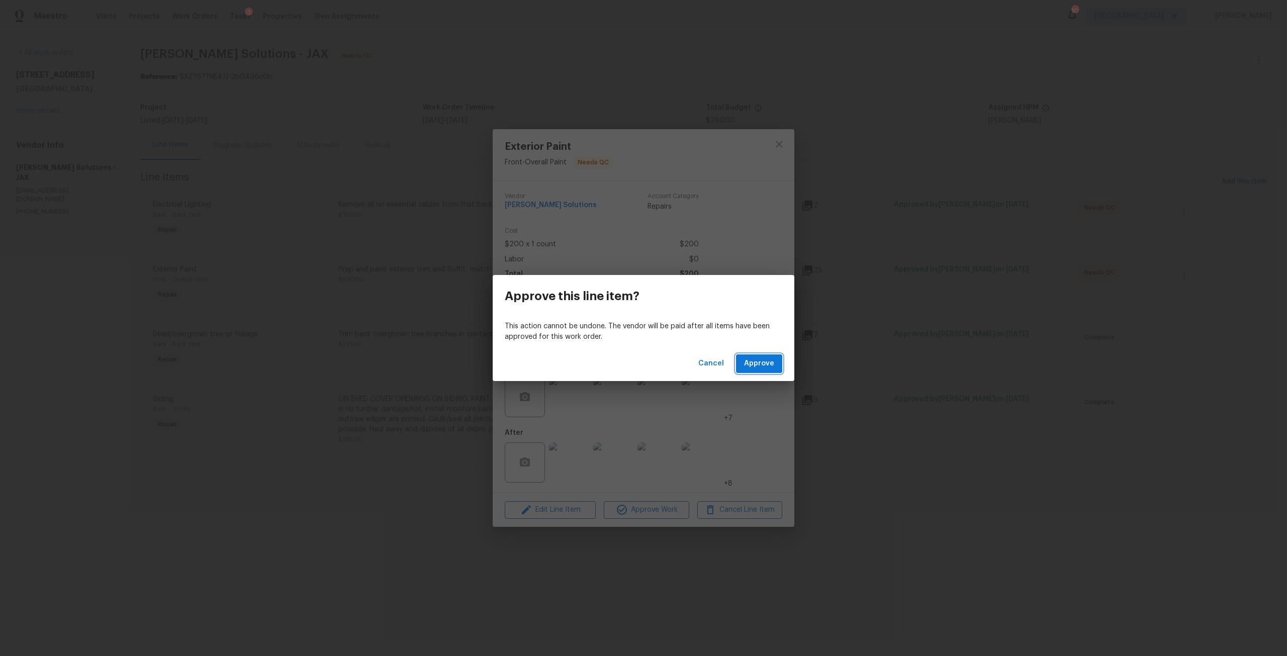
click at [775, 358] on button "Approve" at bounding box center [759, 364] width 46 height 19
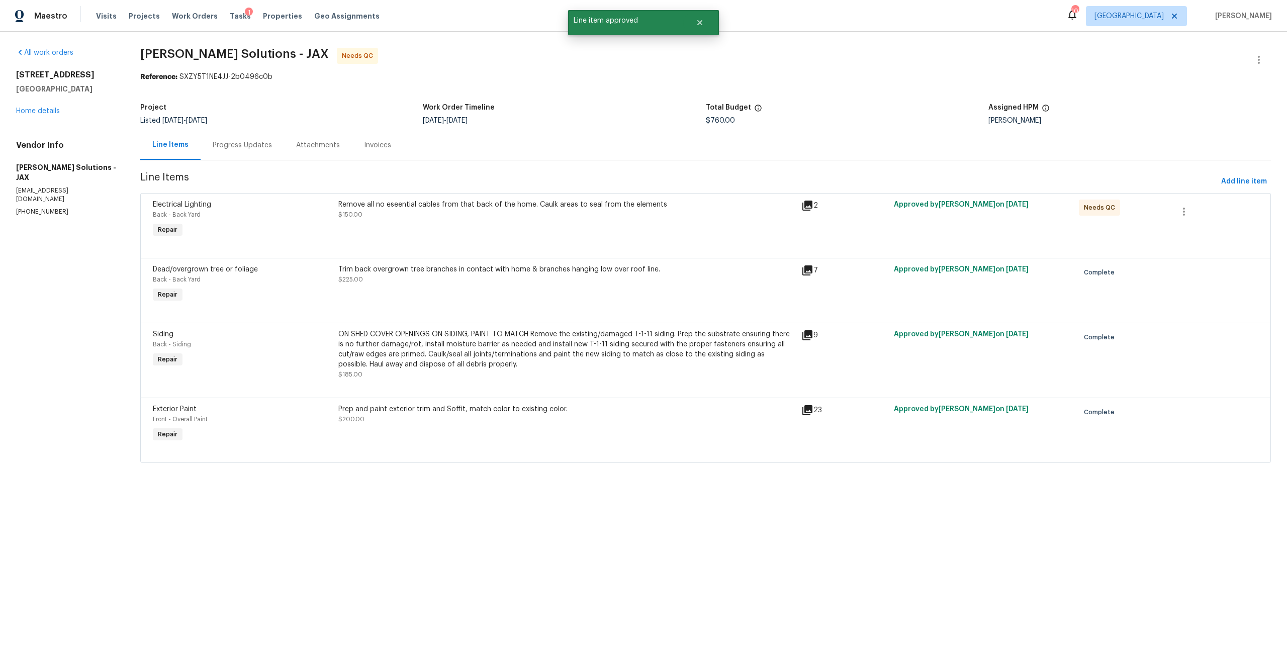
click at [494, 219] on div "Remove all no eseential cables from that back of the home. Caulk areas to seal …" at bounding box center [566, 210] width 457 height 20
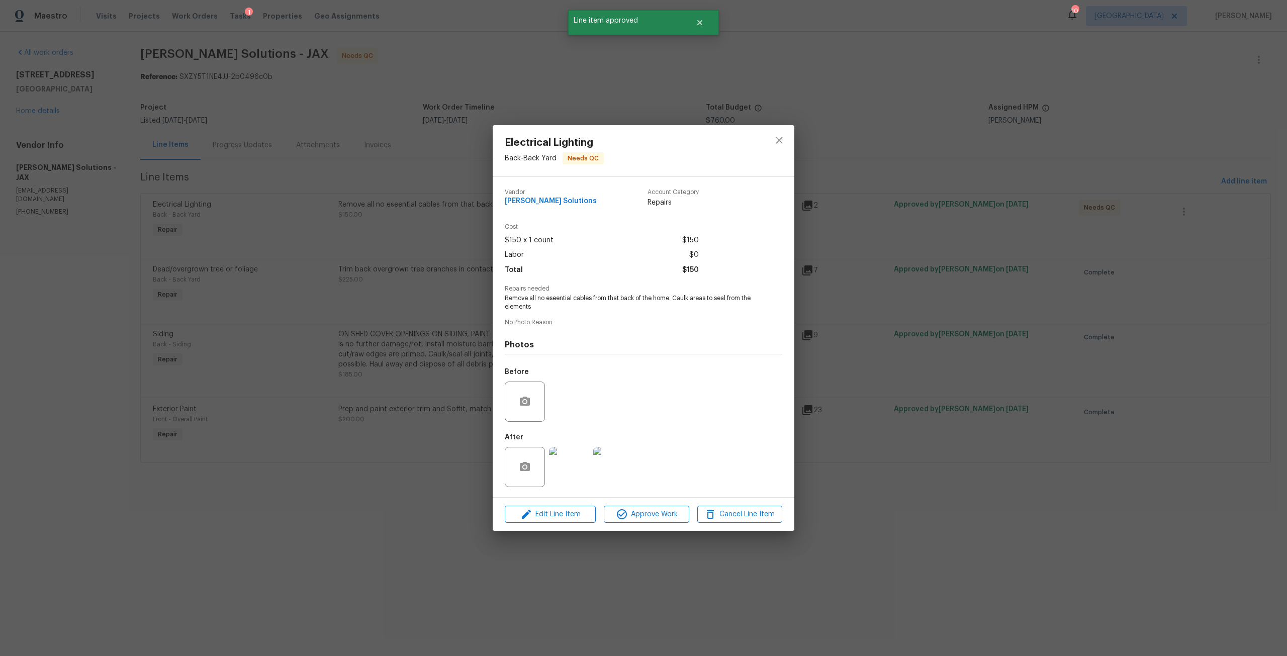
click at [564, 464] on img at bounding box center [569, 467] width 40 height 40
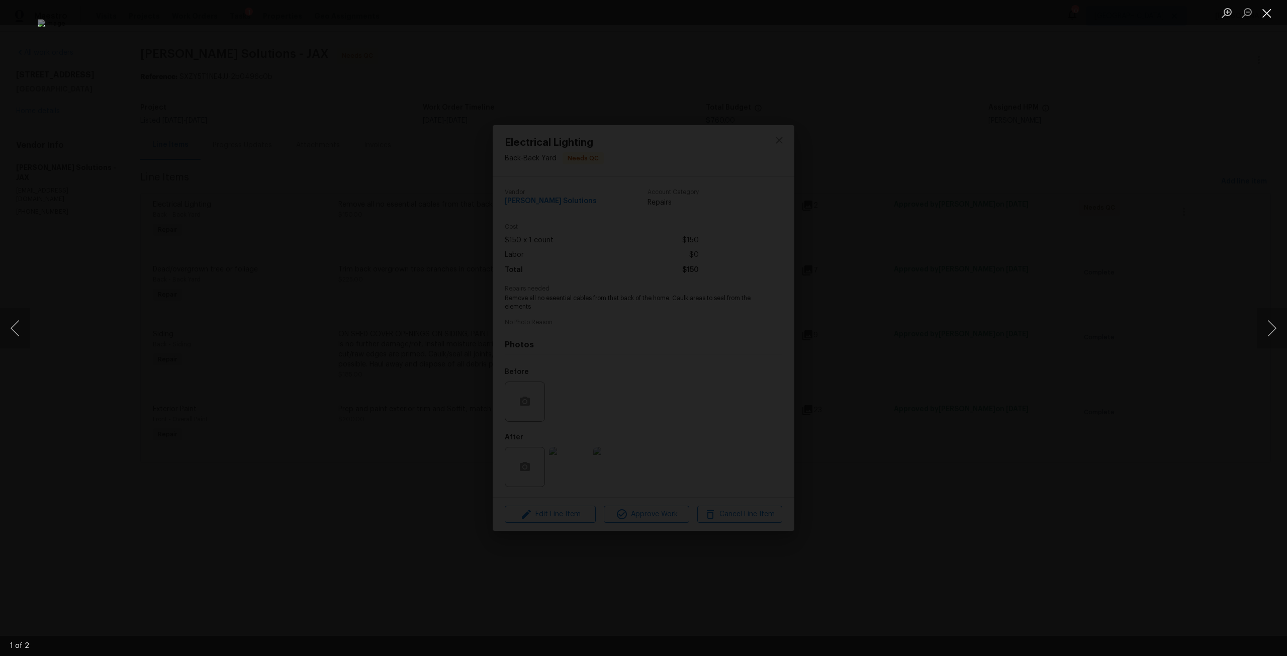
click at [1273, 13] on button "Close lightbox" at bounding box center [1267, 13] width 20 height 18
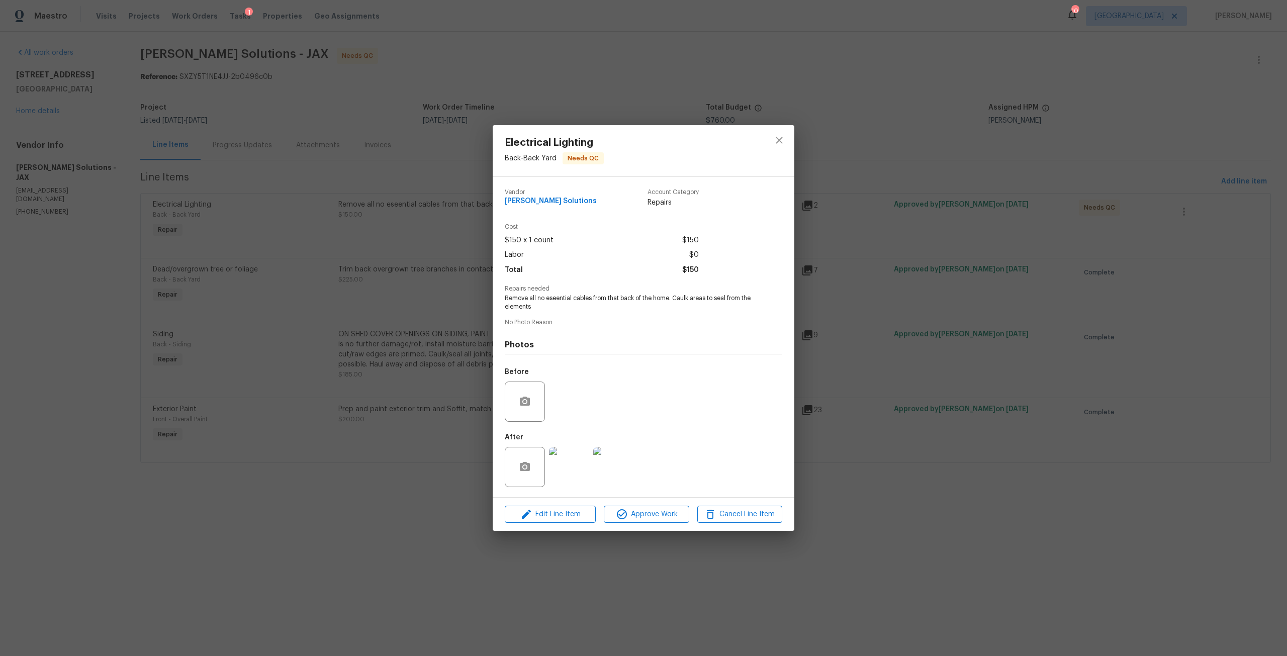
click at [579, 468] on img at bounding box center [569, 467] width 40 height 40
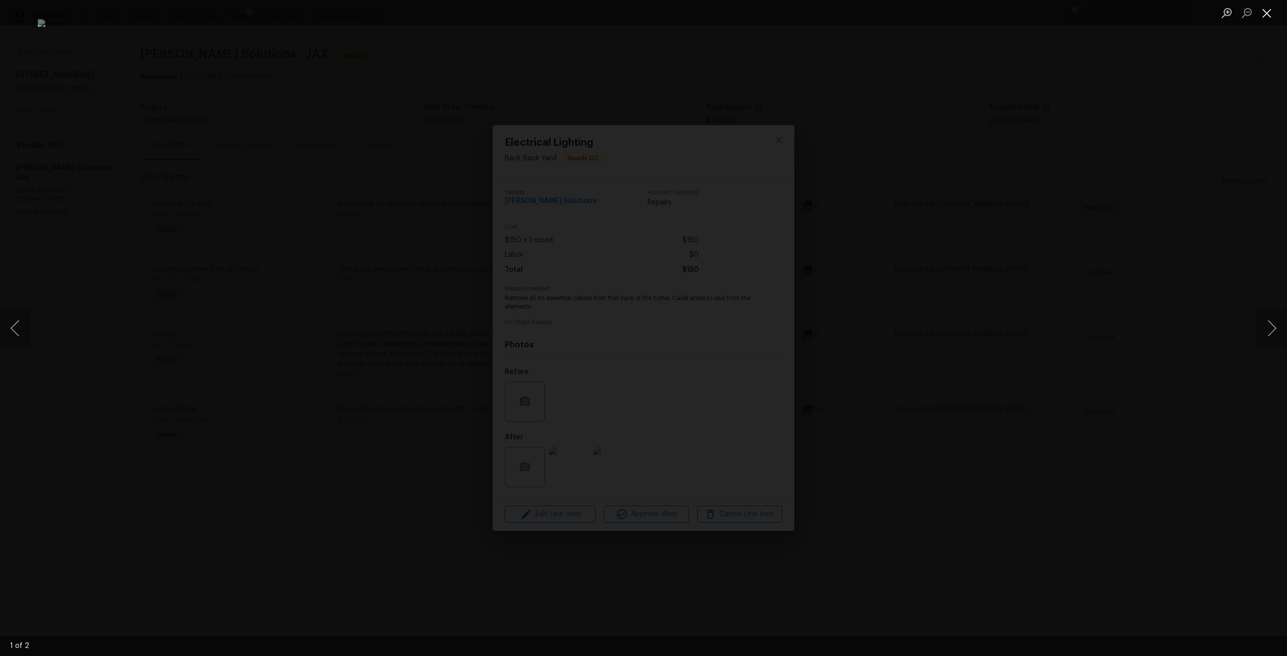
click at [1270, 20] on button "Close lightbox" at bounding box center [1267, 13] width 20 height 18
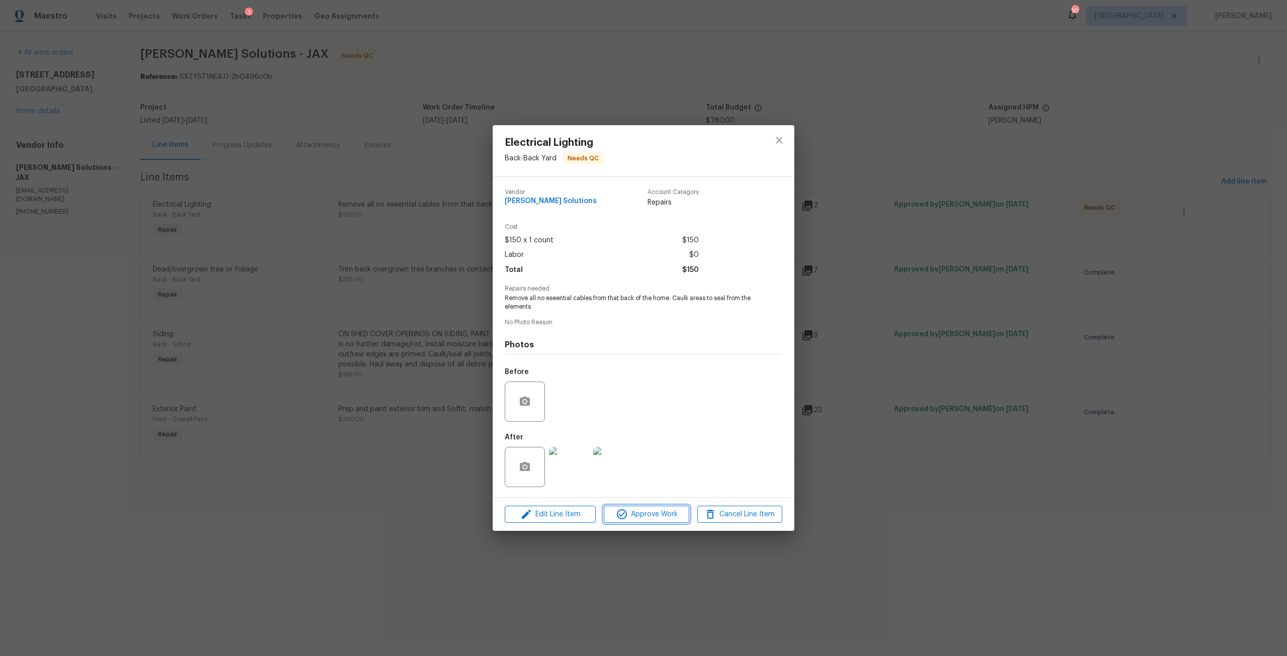
click at [634, 521] on span "Approve Work" at bounding box center [646, 514] width 79 height 13
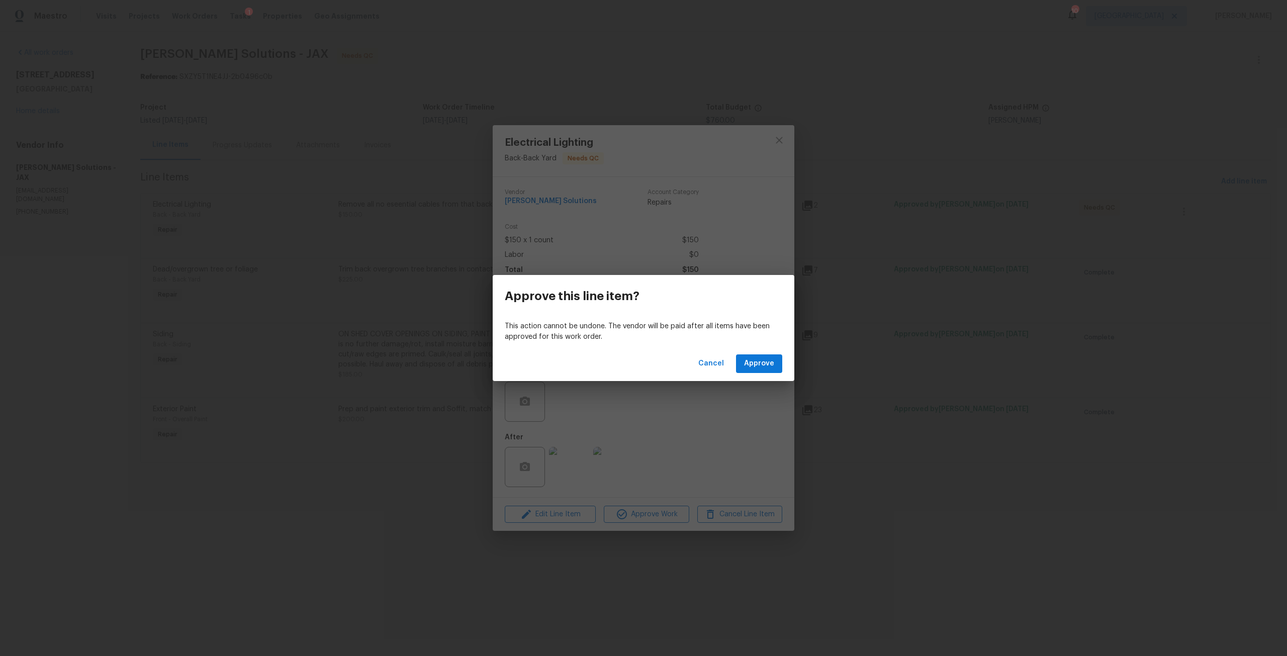
click at [773, 380] on div "Cancel Approve" at bounding box center [644, 363] width 302 height 35
click at [773, 362] on span "Approve" at bounding box center [759, 364] width 30 height 13
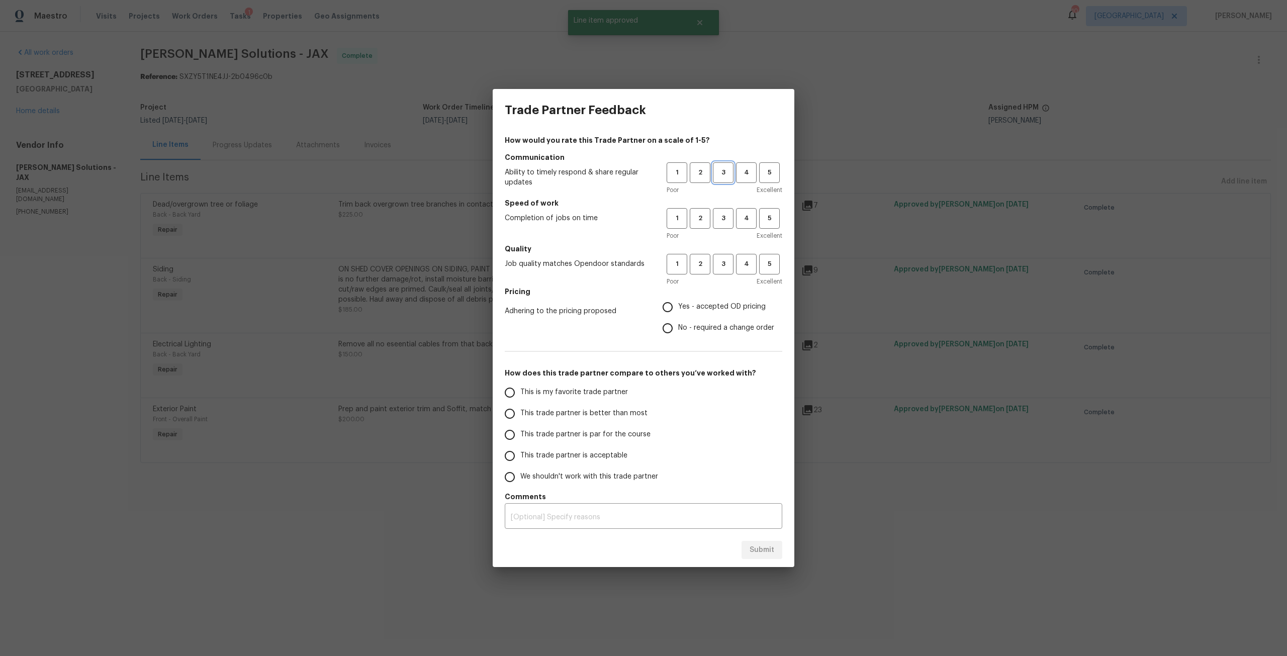
click at [729, 169] on span "3" at bounding box center [723, 173] width 19 height 12
click at [727, 246] on h5 "Quality" at bounding box center [644, 249] width 278 height 10
click at [726, 221] on span "3" at bounding box center [723, 219] width 19 height 12
click at [731, 270] on span "3" at bounding box center [723, 264] width 19 height 12
click at [710, 305] on span "Yes - accepted OD pricing" at bounding box center [722, 307] width 88 height 11
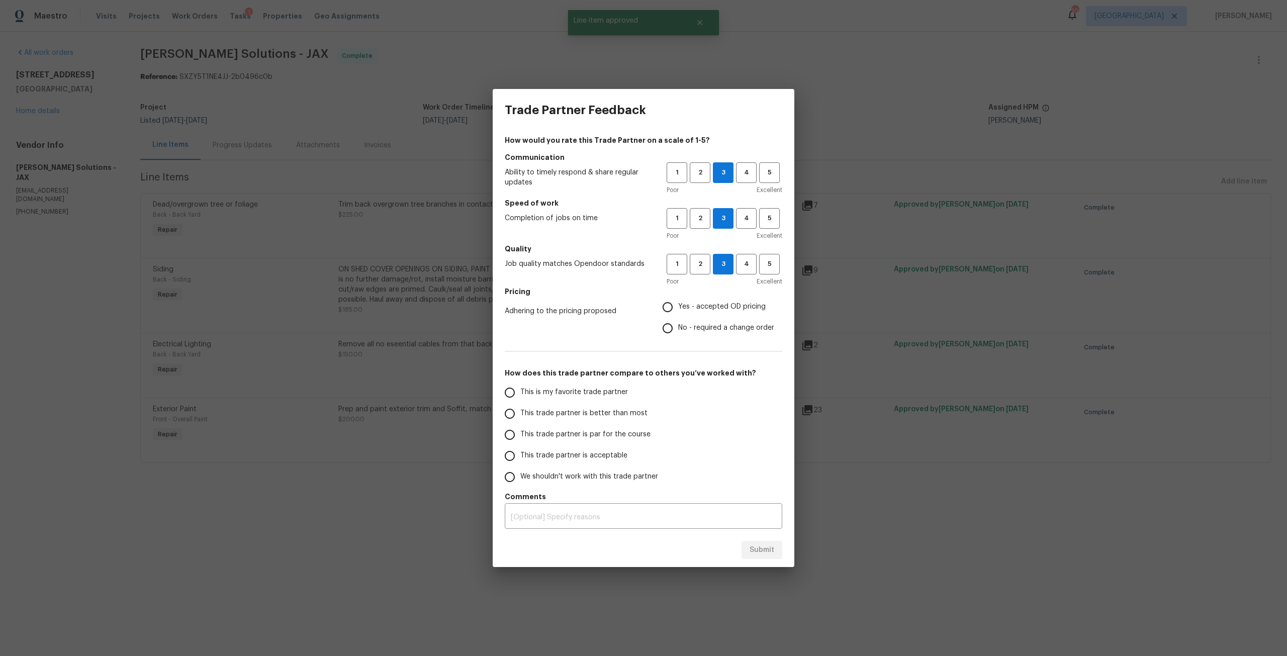
click at [678, 305] on input "Yes - accepted OD pricing" at bounding box center [667, 307] width 21 height 21
radio input "true"
click at [516, 433] on input "This trade partner is par for the course" at bounding box center [509, 434] width 21 height 21
click at [768, 547] on span "Submit" at bounding box center [762, 550] width 25 height 13
radio input "true"
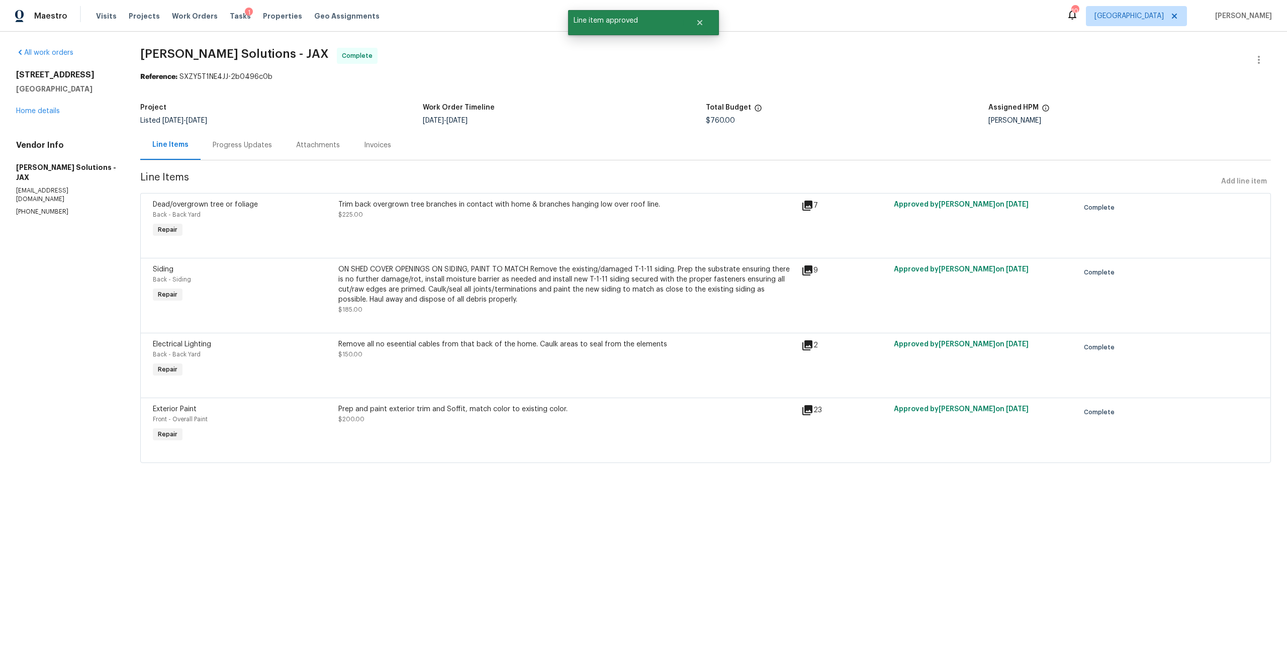
radio input "false"
